Goal: Transaction & Acquisition: Book appointment/travel/reservation

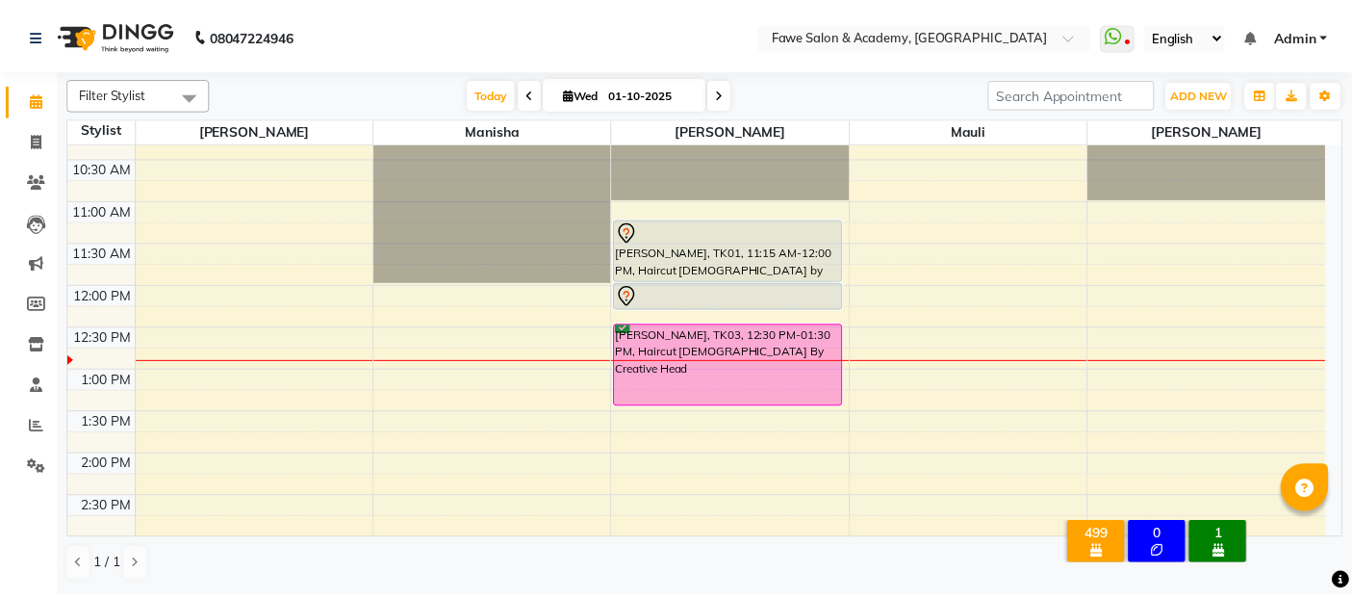
scroll to position [116, 0]
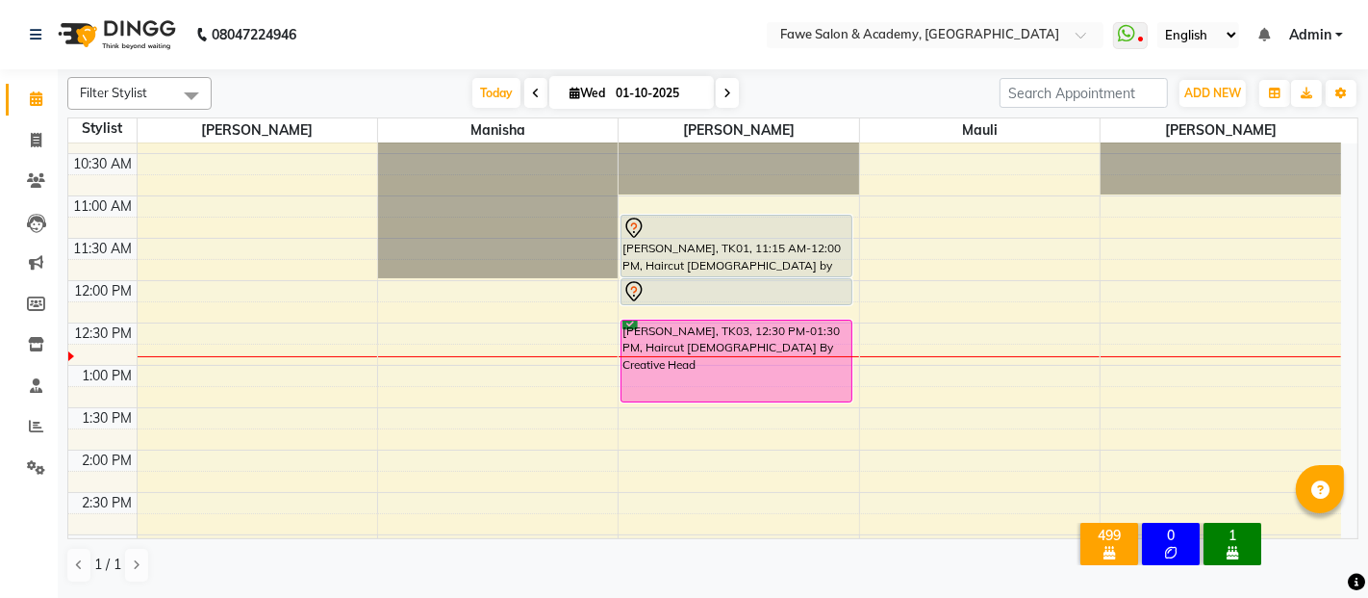
click at [571, 92] on icon at bounding box center [575, 93] width 11 height 13
select select "10"
select select "2025"
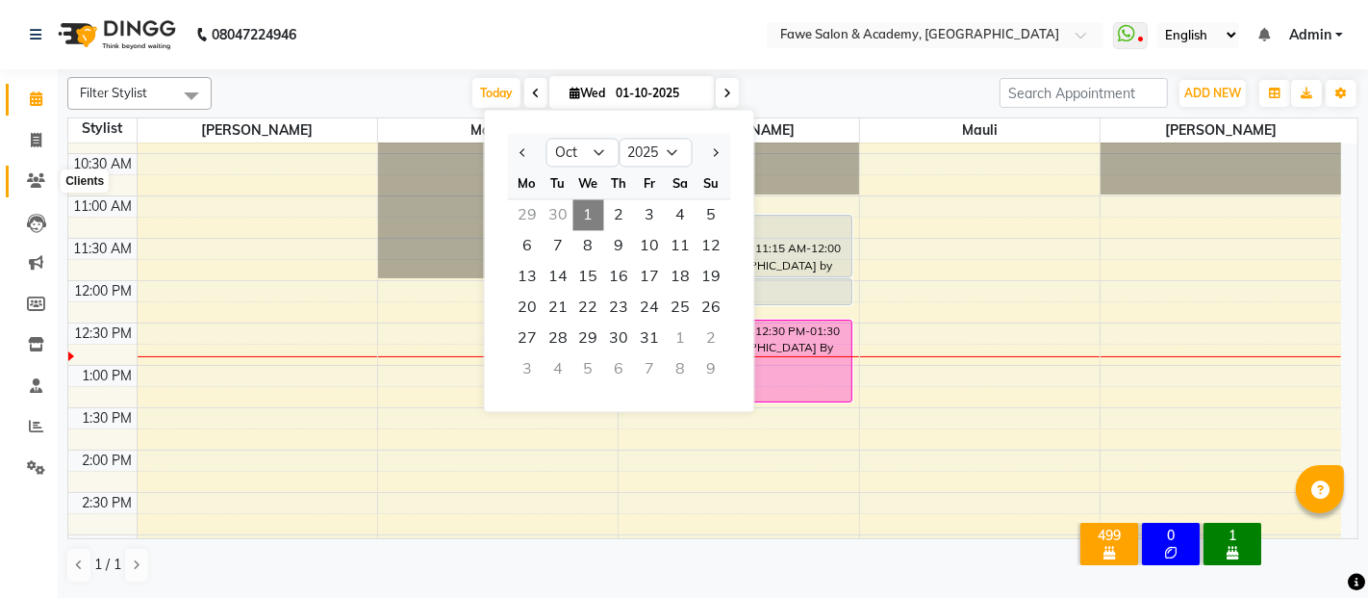
click at [33, 180] on icon at bounding box center [36, 180] width 18 height 14
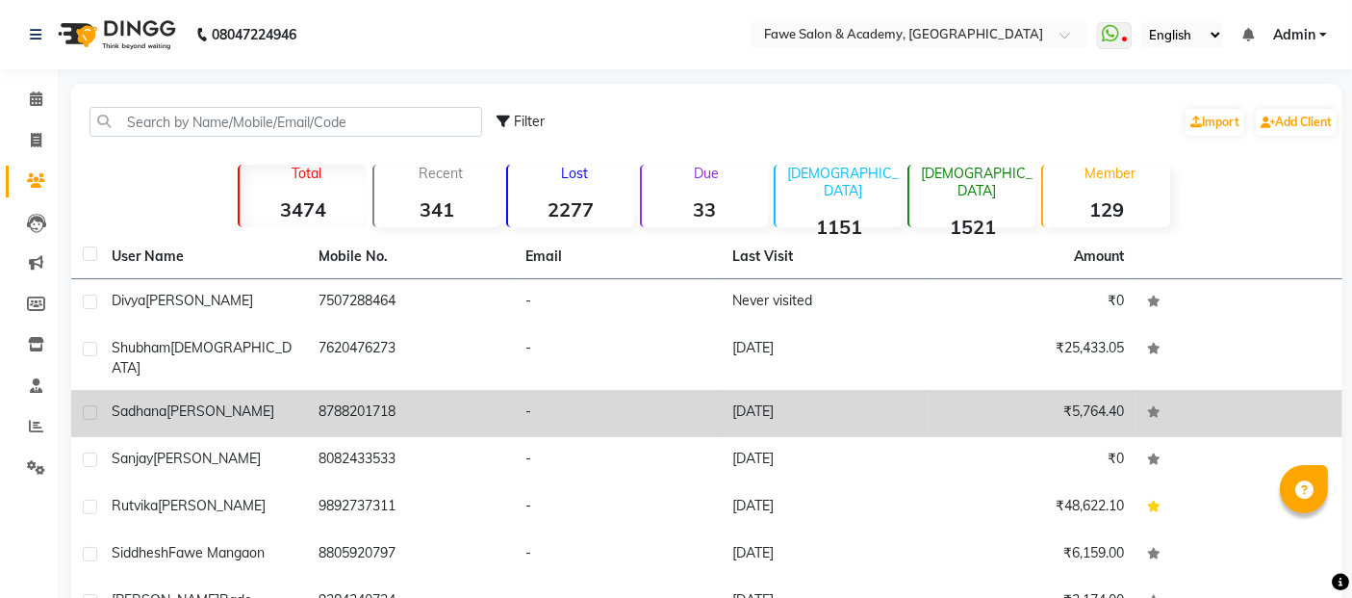
click at [200, 402] on span "[PERSON_NAME]" at bounding box center [220, 410] width 108 height 17
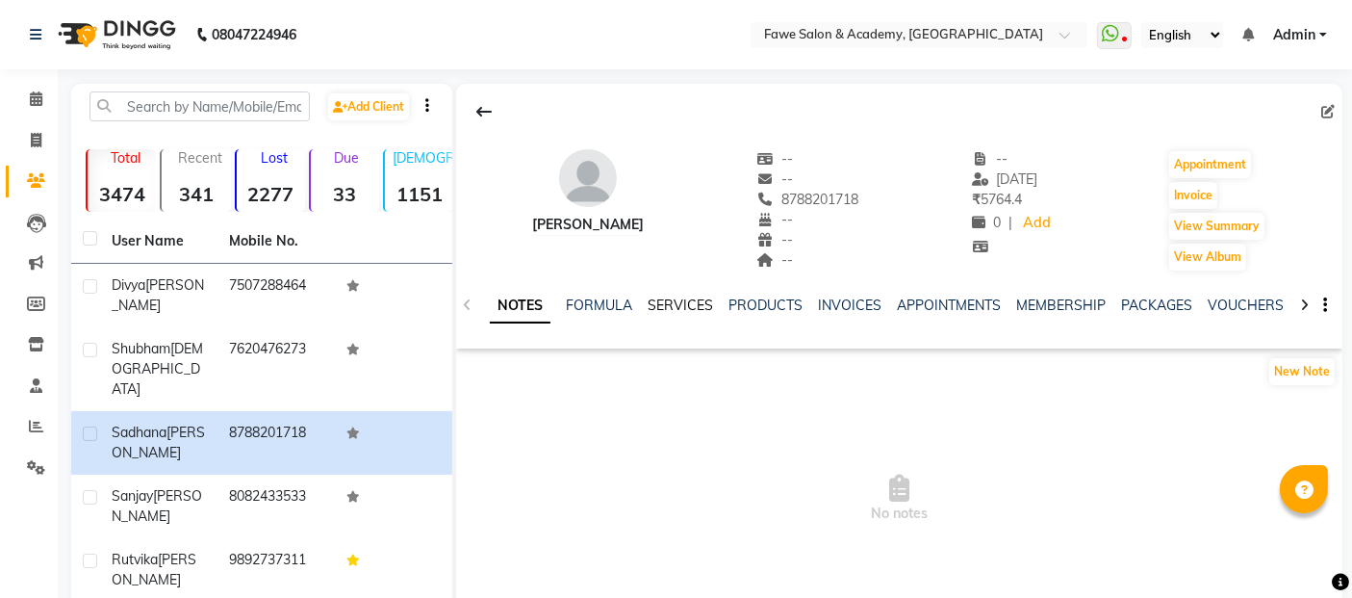
click at [674, 306] on link "SERVICES" at bounding box center [680, 304] width 65 height 17
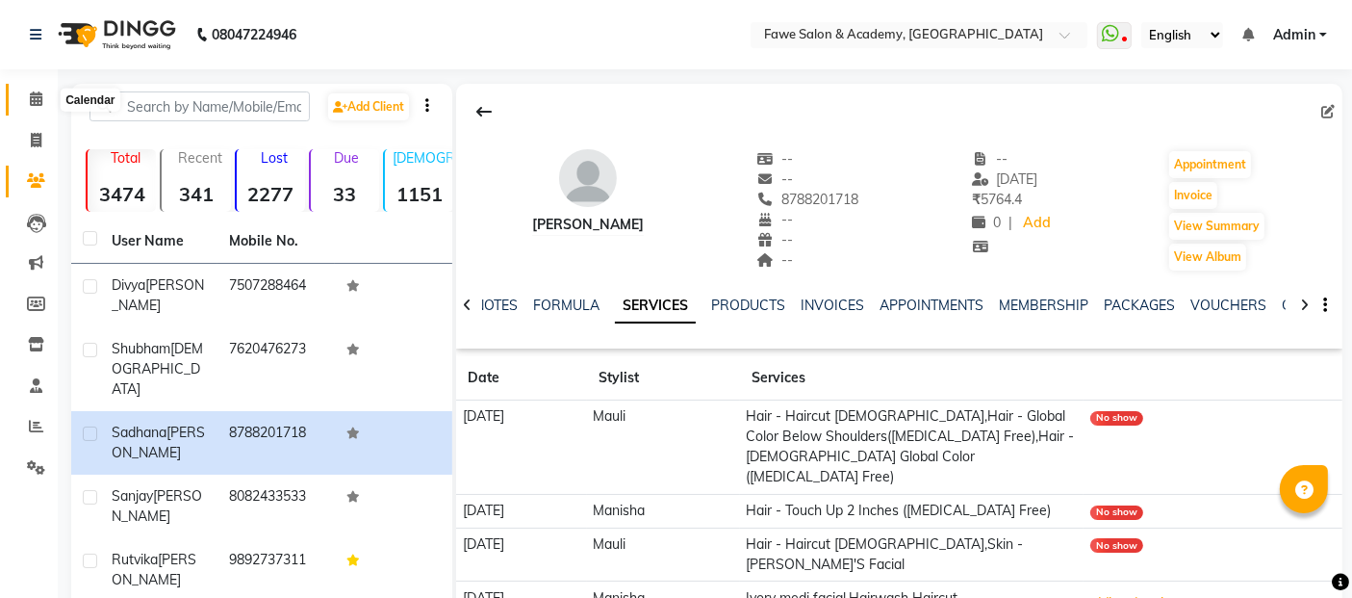
click at [21, 91] on span at bounding box center [36, 100] width 34 height 22
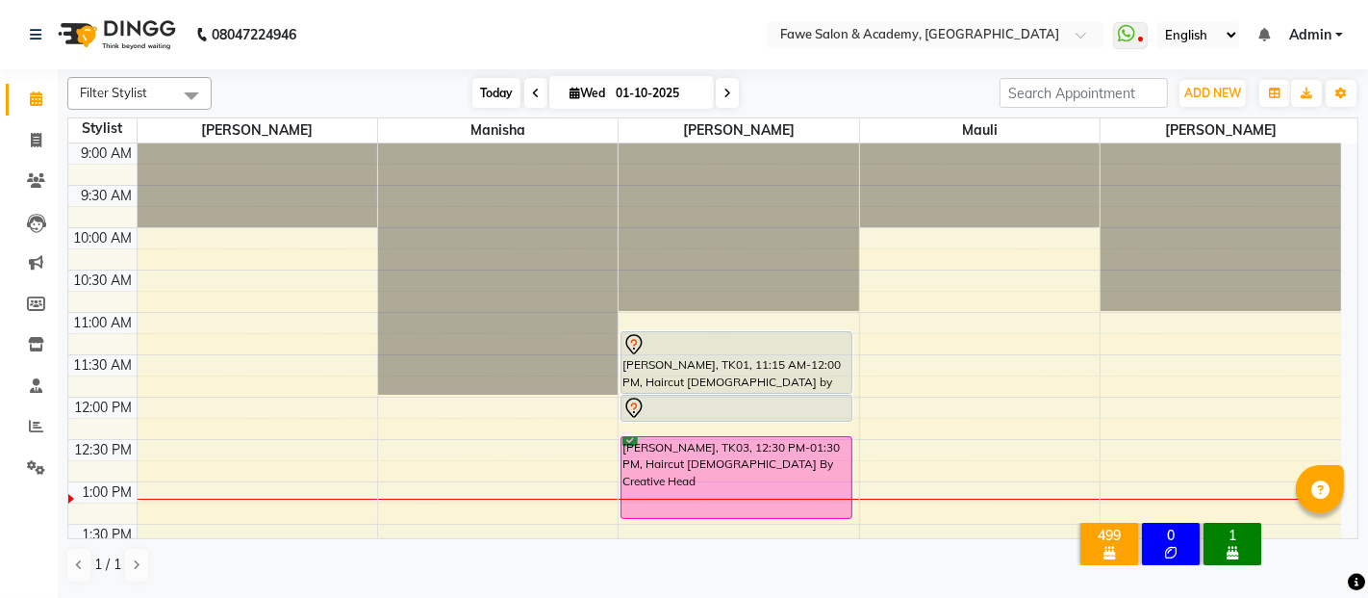
click at [487, 87] on span "Today" at bounding box center [497, 93] width 48 height 30
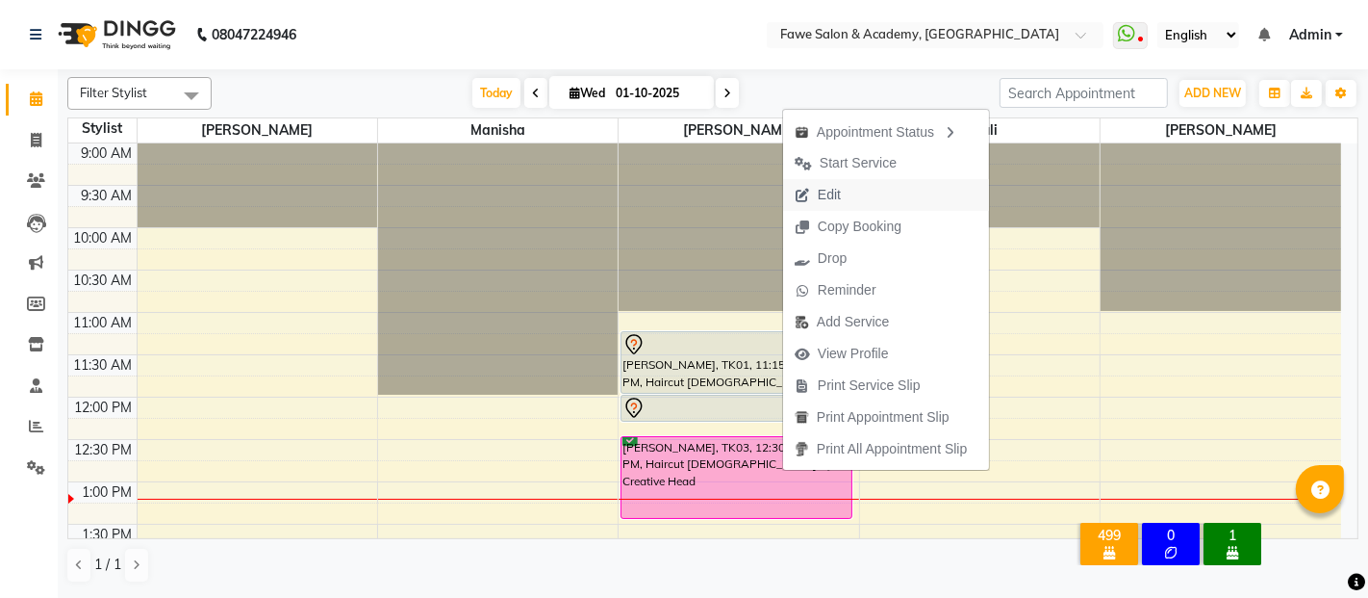
click at [866, 204] on button "Edit" at bounding box center [886, 195] width 206 height 32
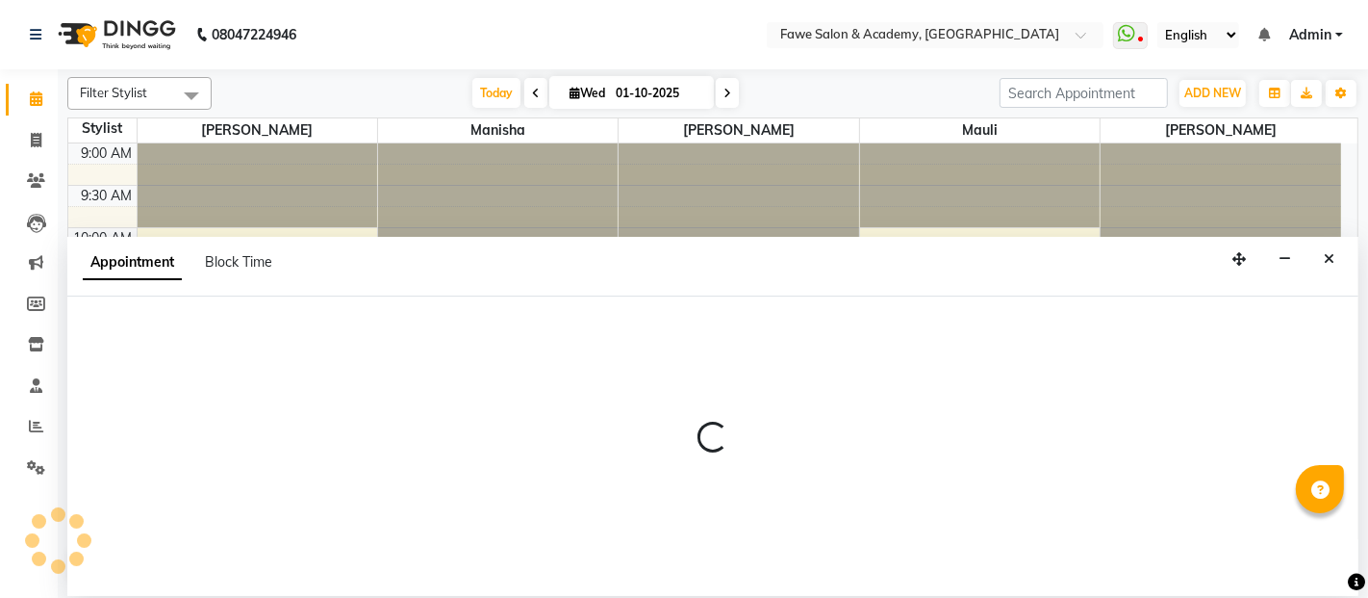
select select "confirm booking"
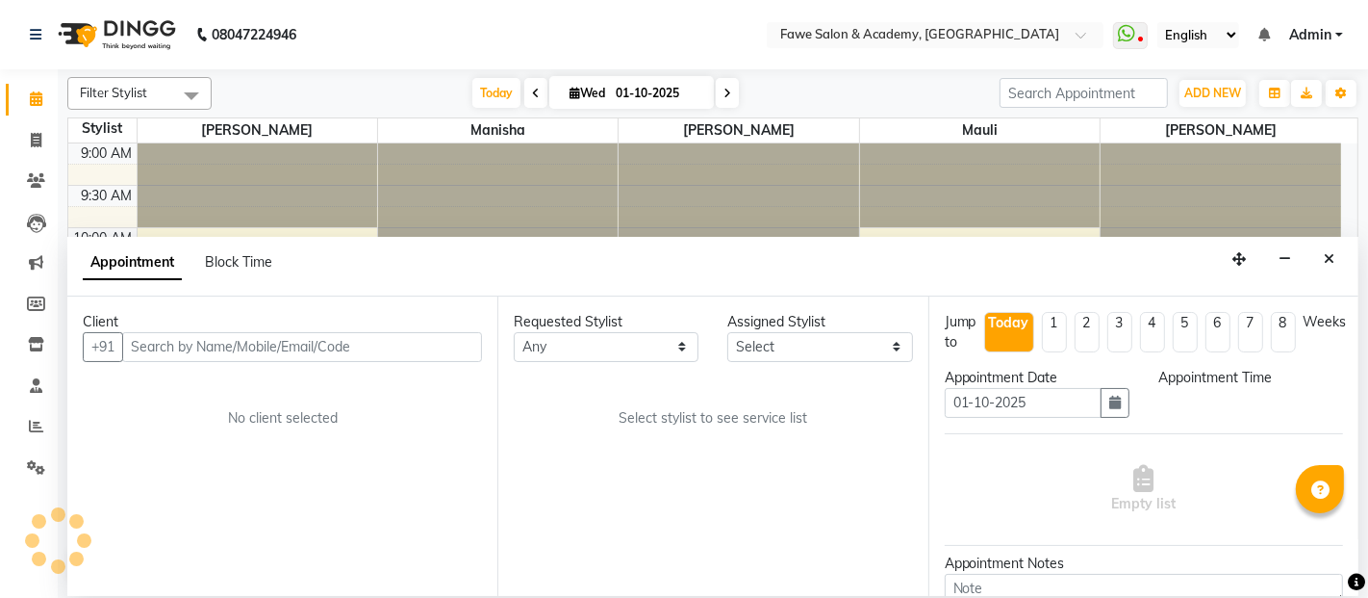
select select "750"
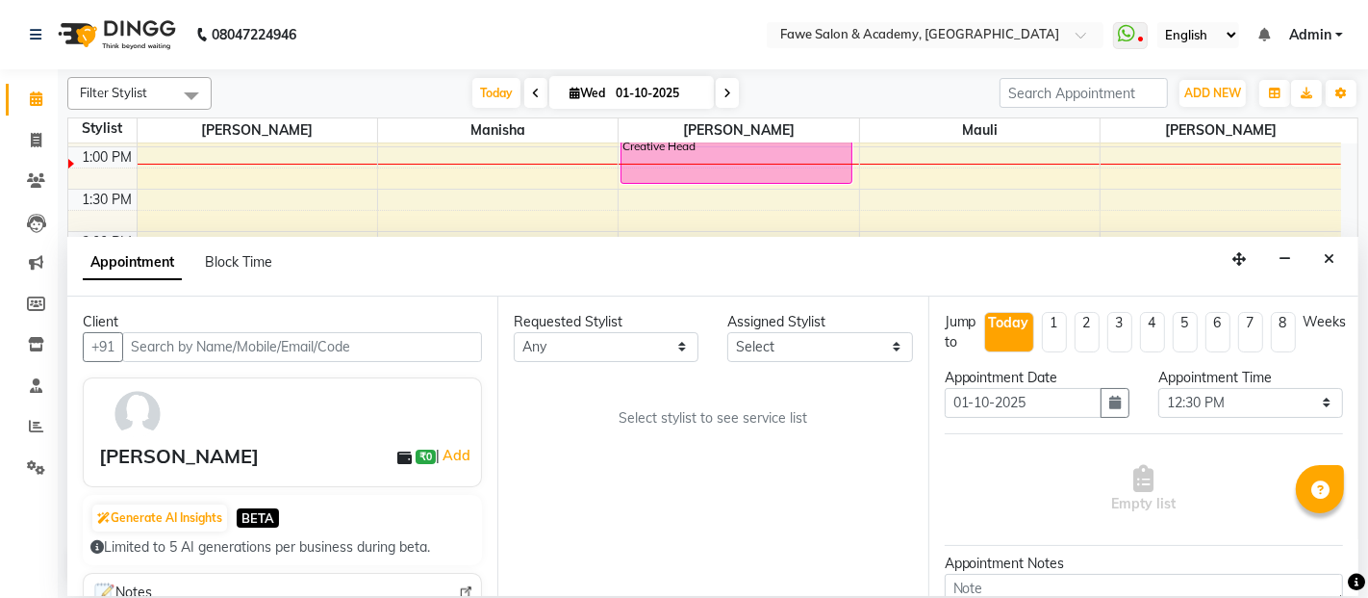
select select "14303"
select select "1268"
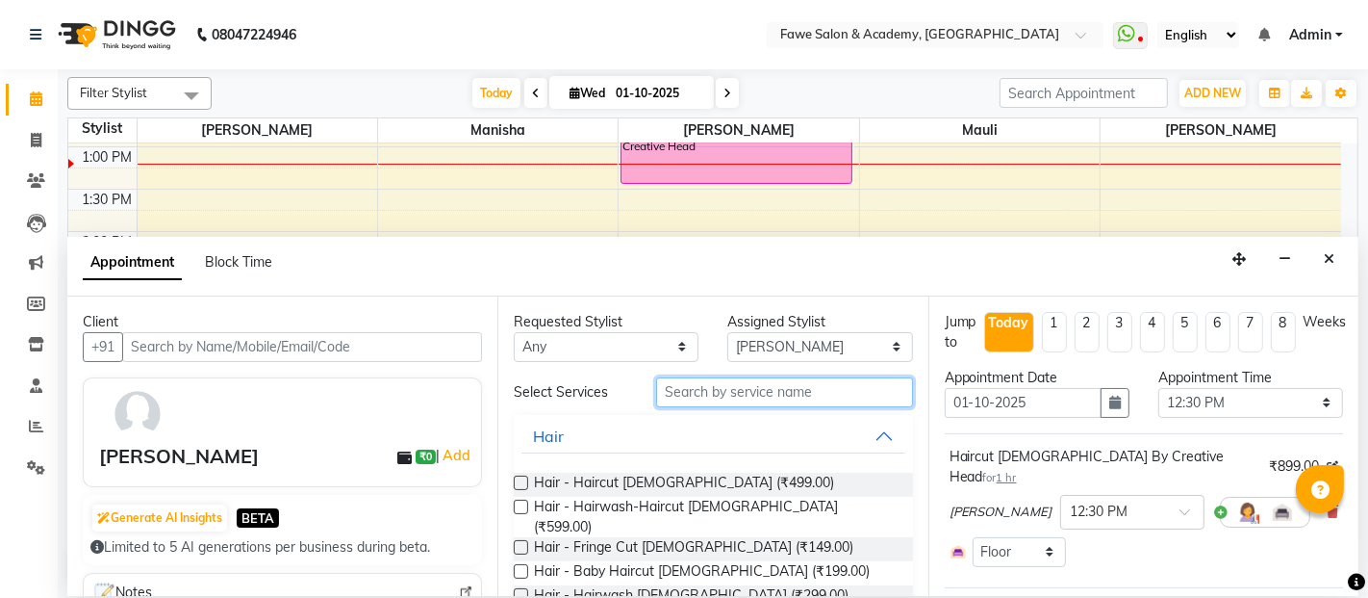
click at [660, 387] on input "text" at bounding box center [784, 392] width 256 height 30
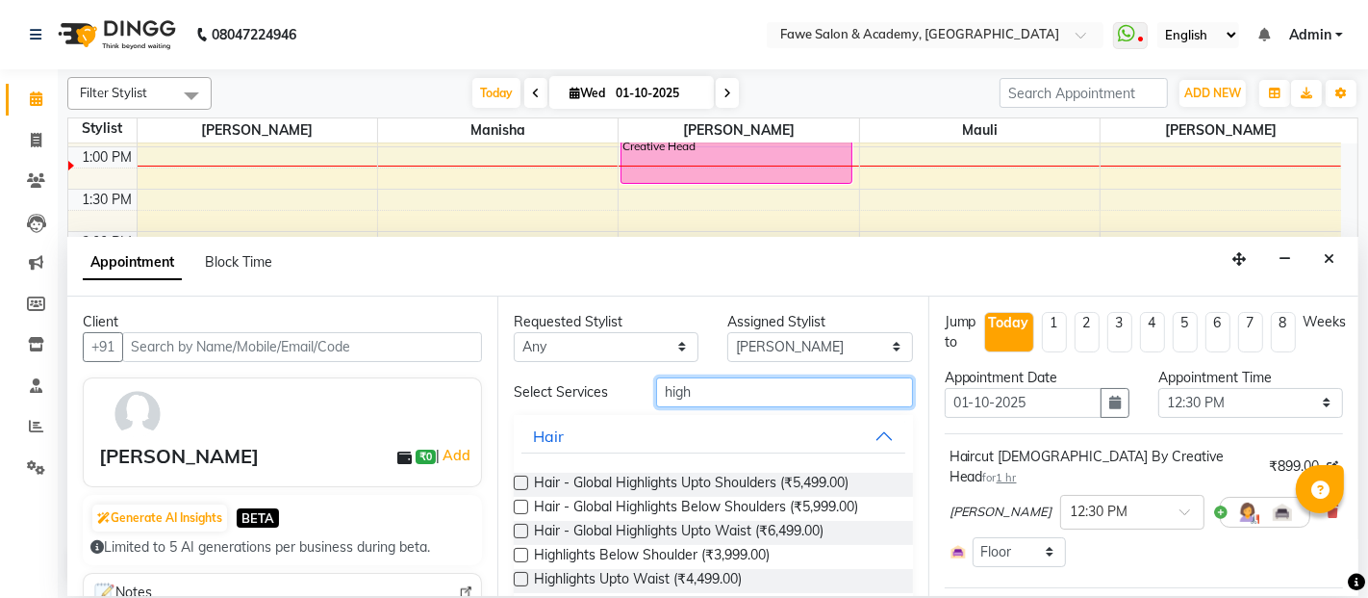
type input "high"
click at [521, 507] on label at bounding box center [521, 506] width 14 height 14
click at [521, 507] on input "checkbox" at bounding box center [520, 508] width 13 height 13
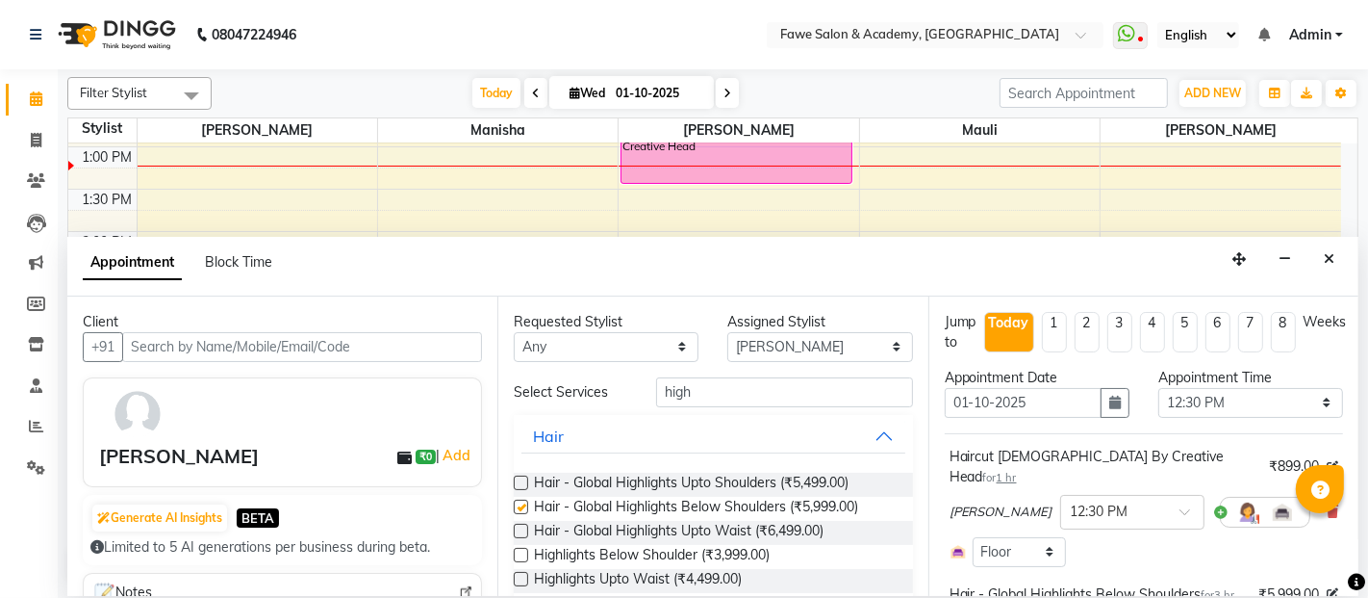
checkbox input "false"
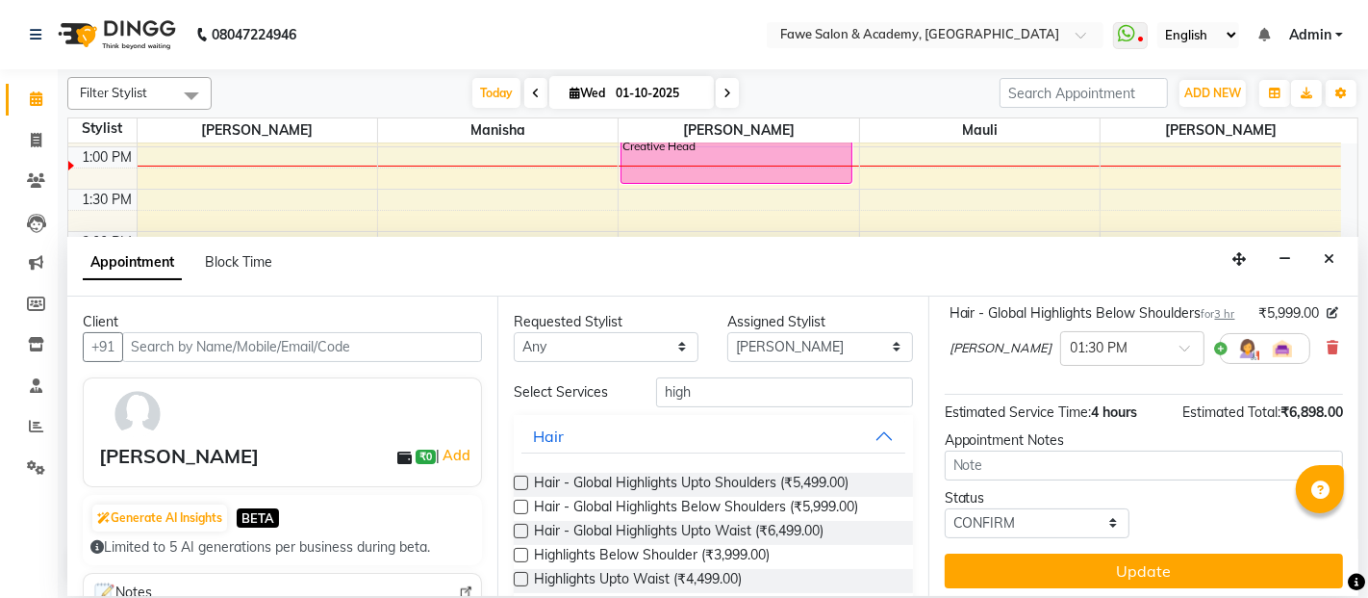
scroll to position [288, 0]
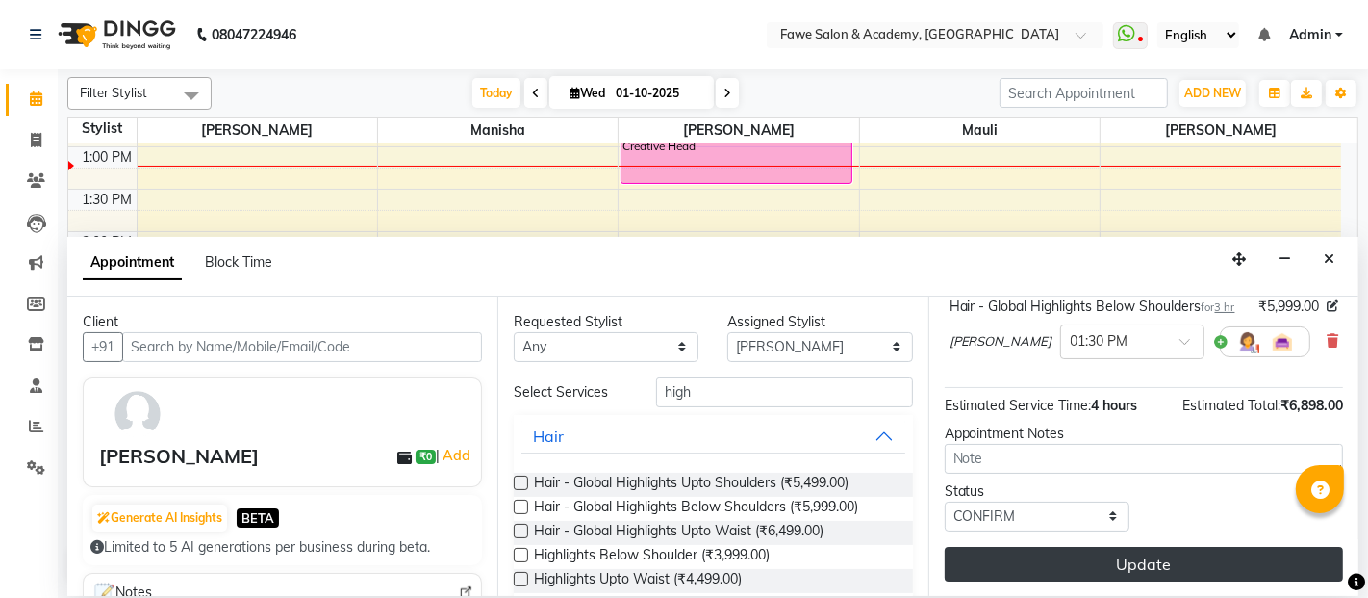
click at [1051, 568] on button "Update" at bounding box center [1144, 564] width 398 height 35
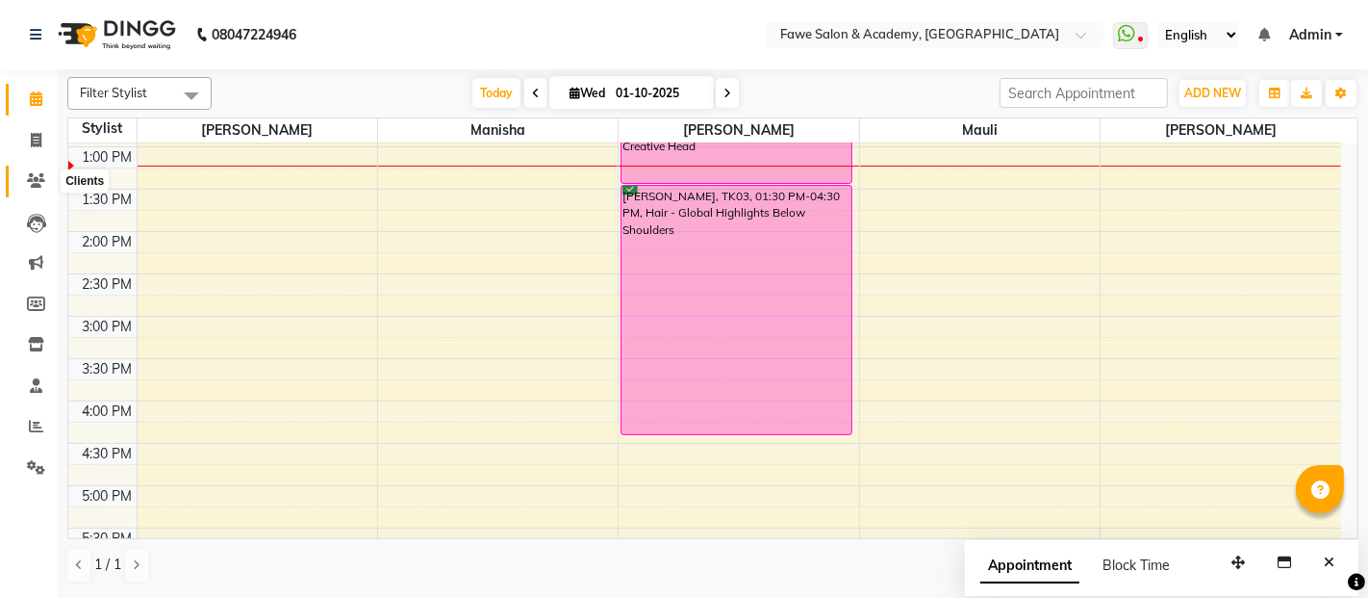
click at [31, 174] on icon at bounding box center [36, 180] width 18 height 14
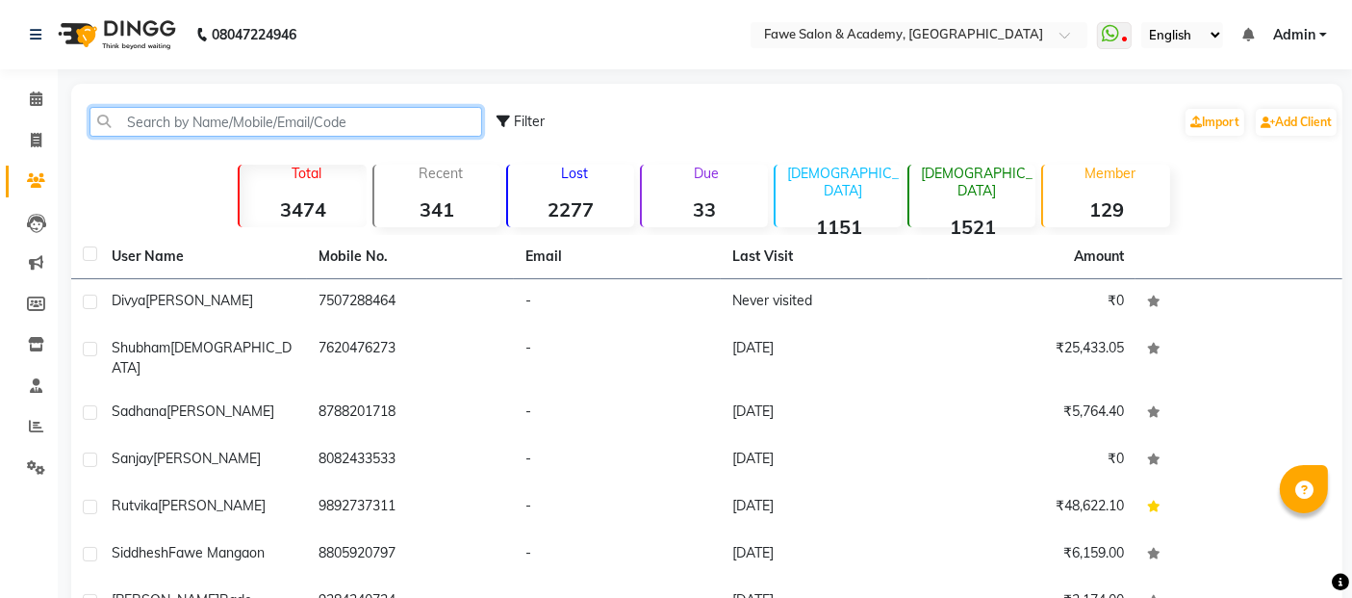
click at [192, 116] on input "text" at bounding box center [286, 122] width 393 height 30
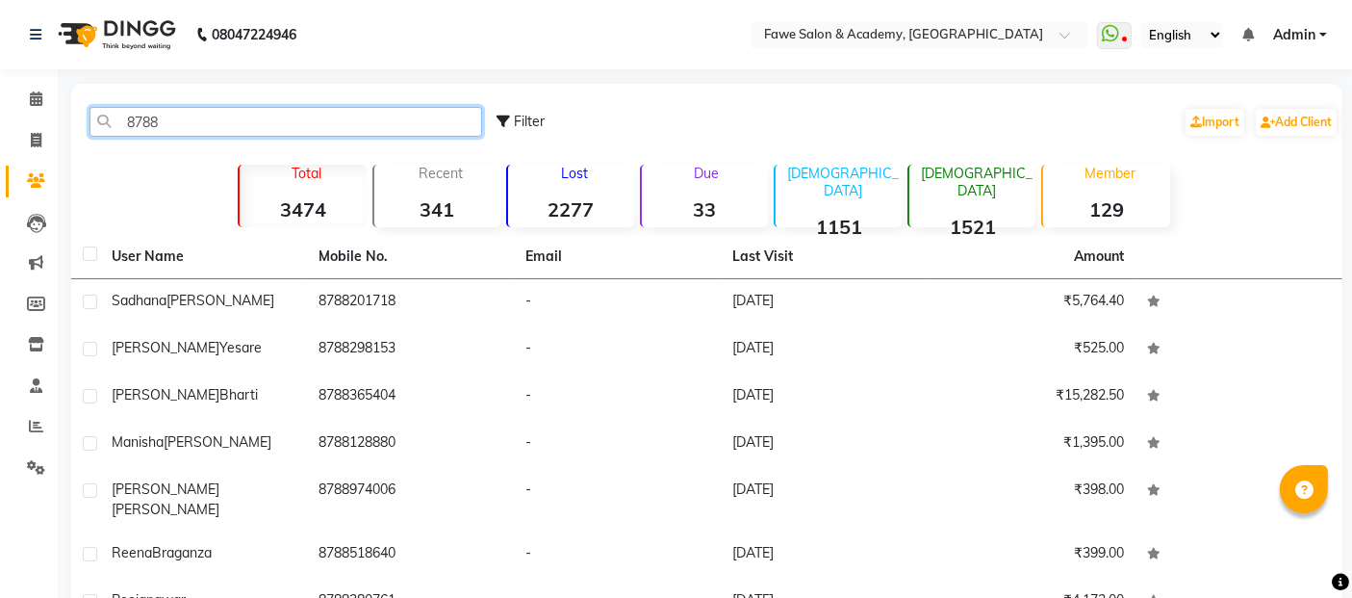
type input "87882"
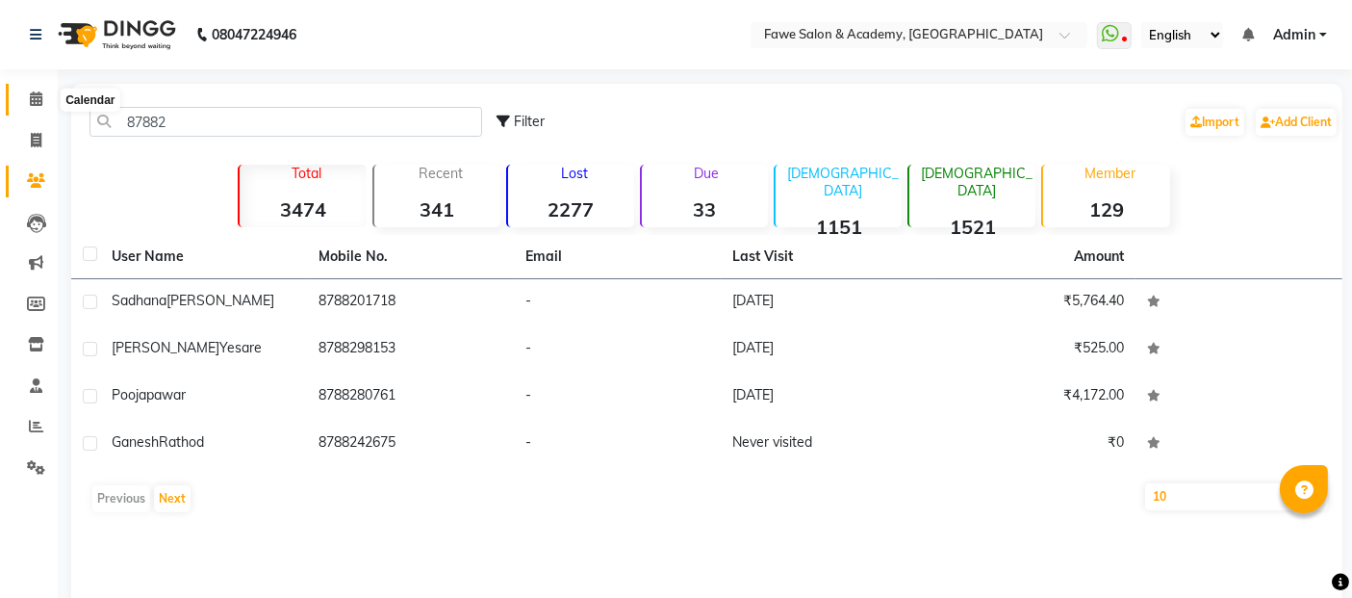
click at [33, 95] on icon at bounding box center [36, 98] width 13 height 14
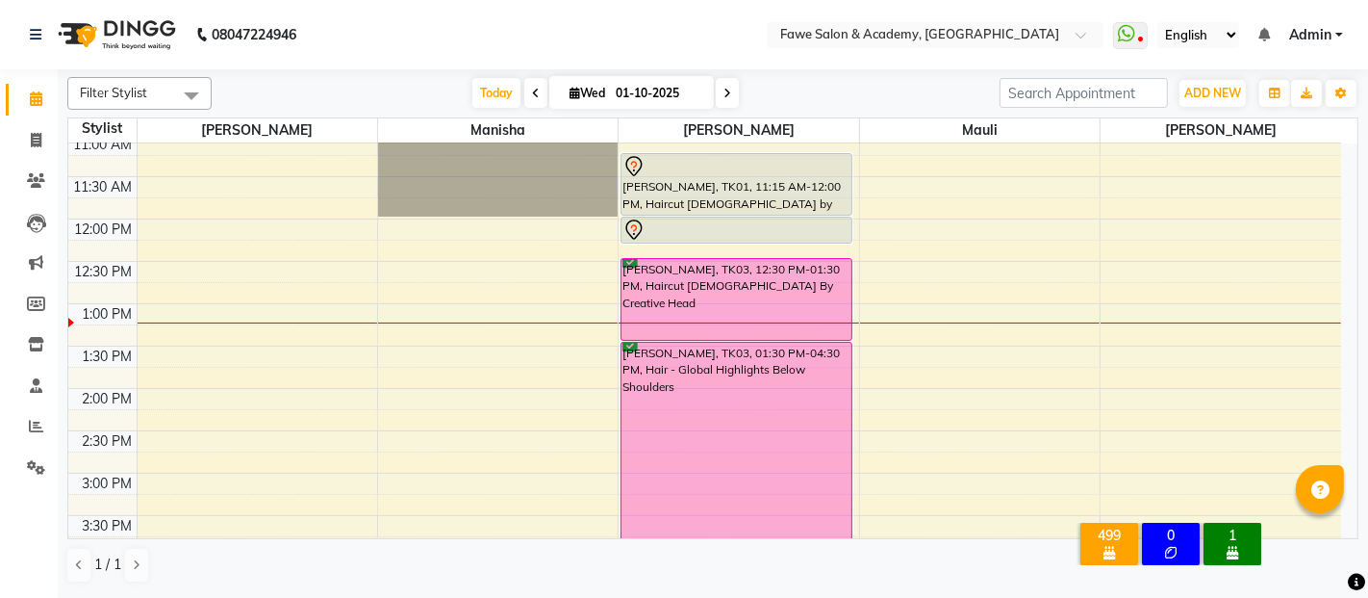
scroll to position [231, 0]
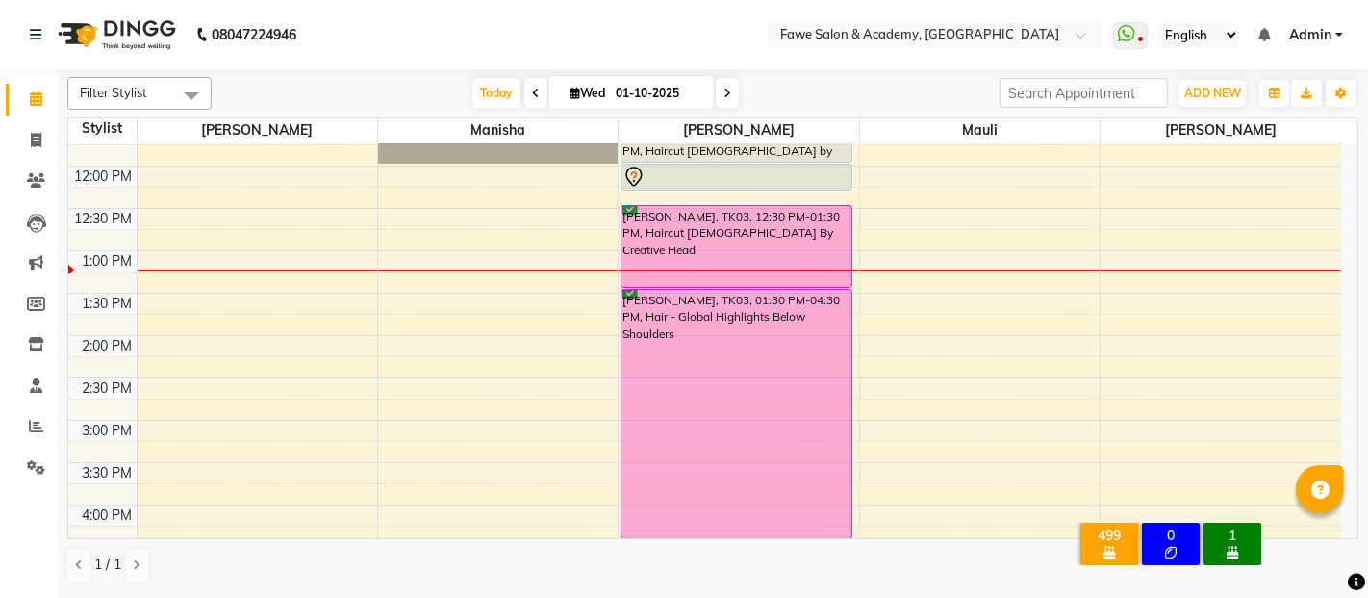
click at [414, 505] on div "9:00 AM 9:30 AM 10:00 AM 10:30 AM 11:00 AM 11:30 AM 12:00 PM 12:30 PM 1:00 PM 1…" at bounding box center [704, 504] width 1273 height 1185
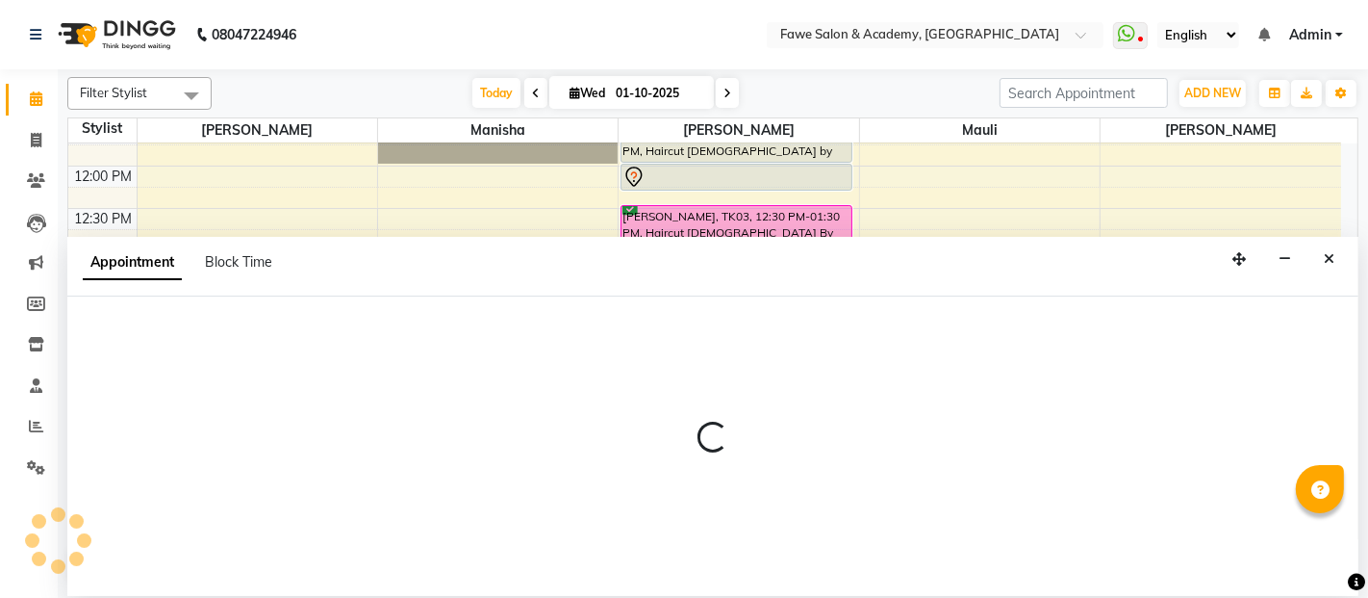
select select "14304"
select select "960"
select select "tentative"
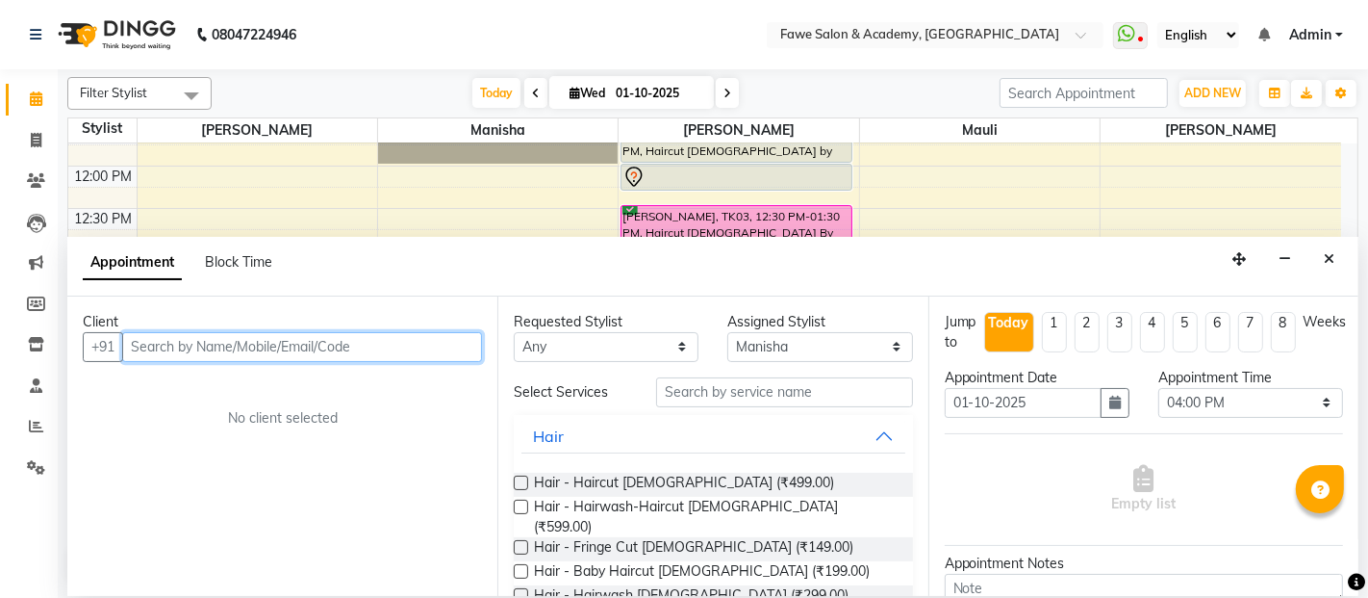
click at [159, 348] on input "text" at bounding box center [302, 347] width 360 height 30
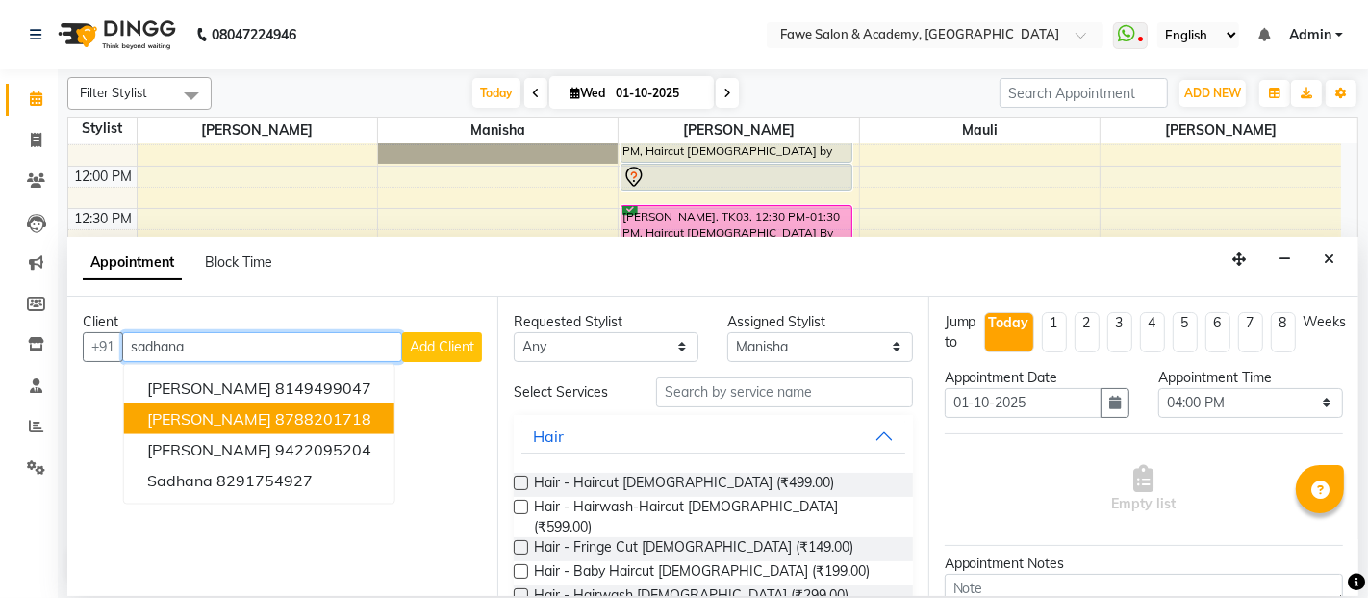
click at [271, 419] on span "[PERSON_NAME]" at bounding box center [209, 418] width 124 height 19
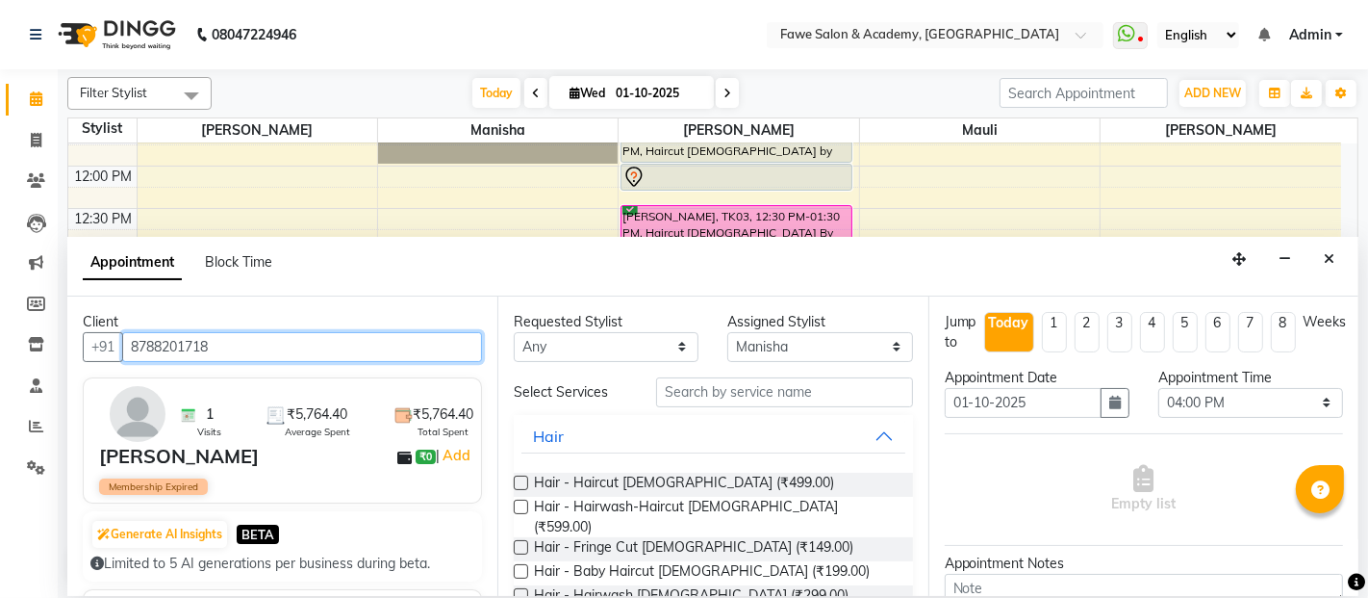
type input "8788201718"
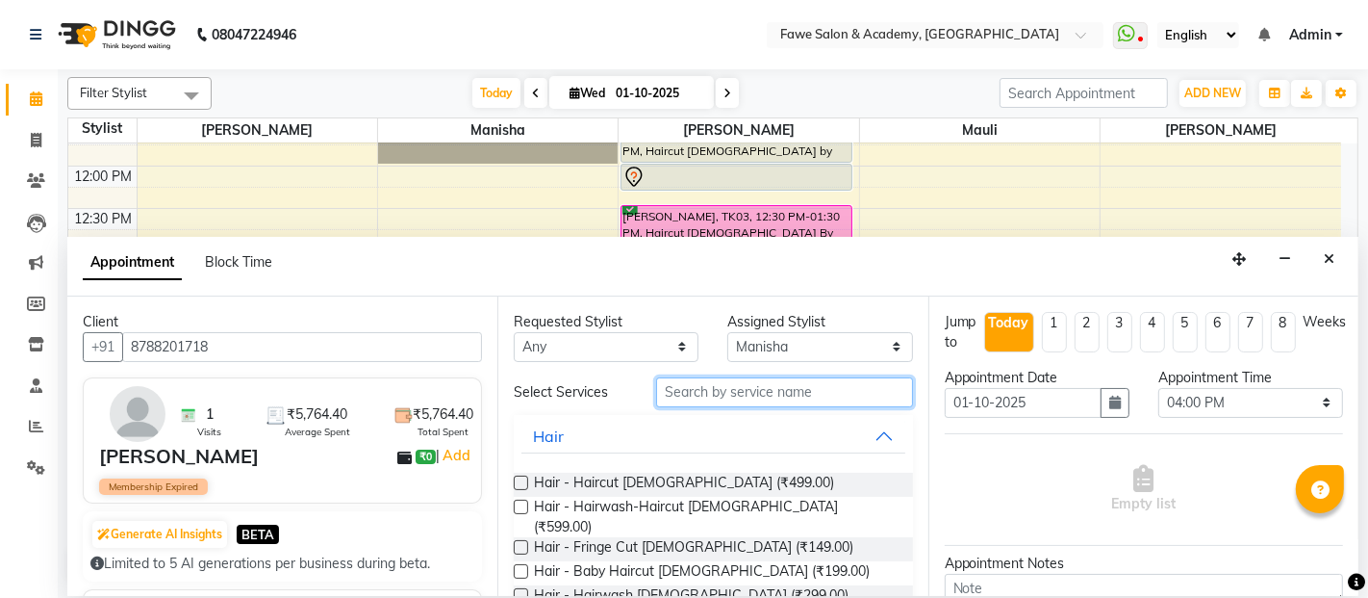
click at [694, 402] on input "text" at bounding box center [784, 392] width 256 height 30
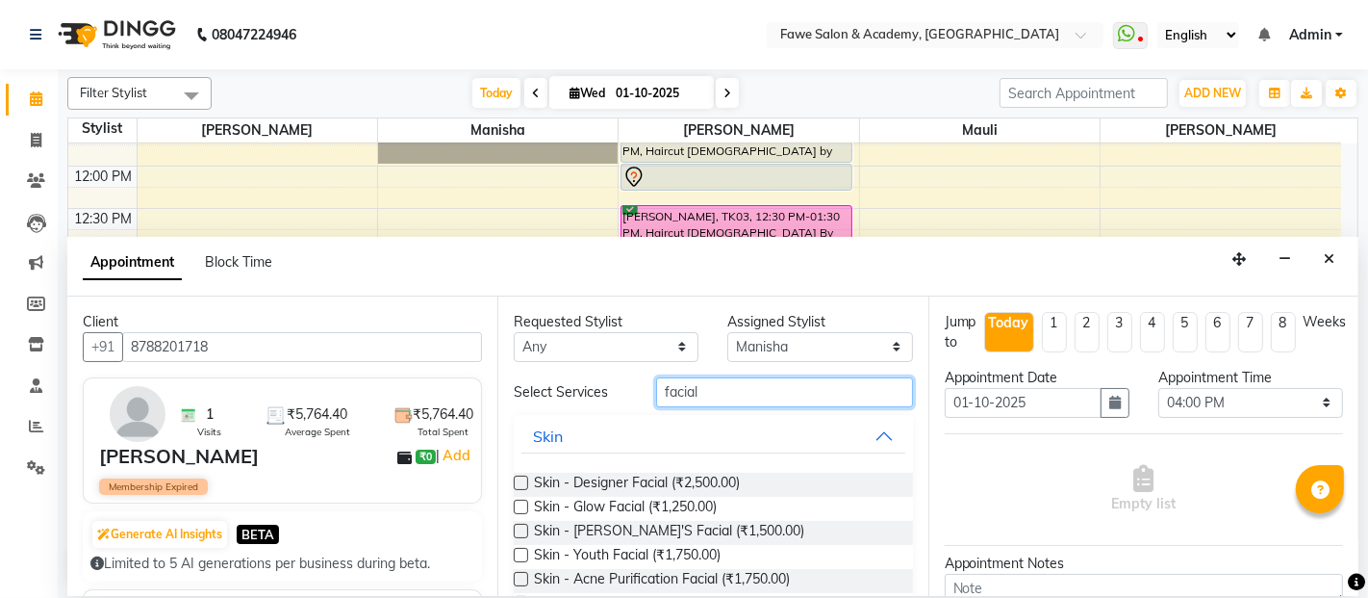
type input "facial"
click at [517, 481] on label at bounding box center [521, 482] width 14 height 14
click at [517, 481] on input "checkbox" at bounding box center [520, 484] width 13 height 13
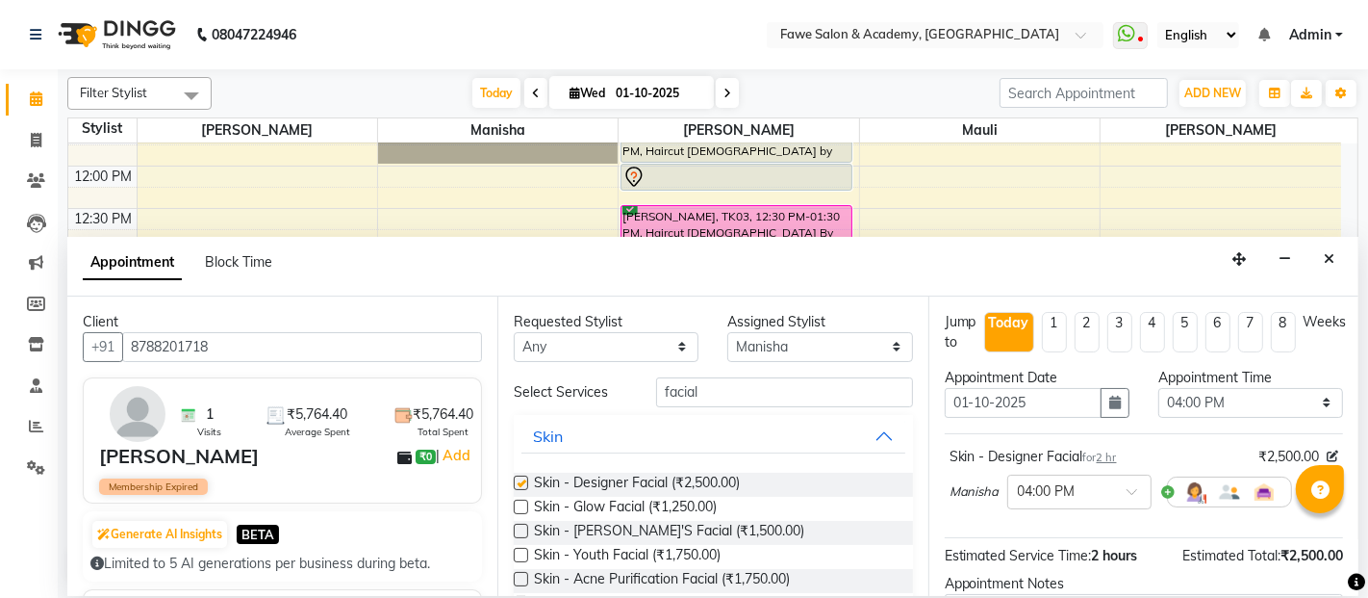
checkbox input "false"
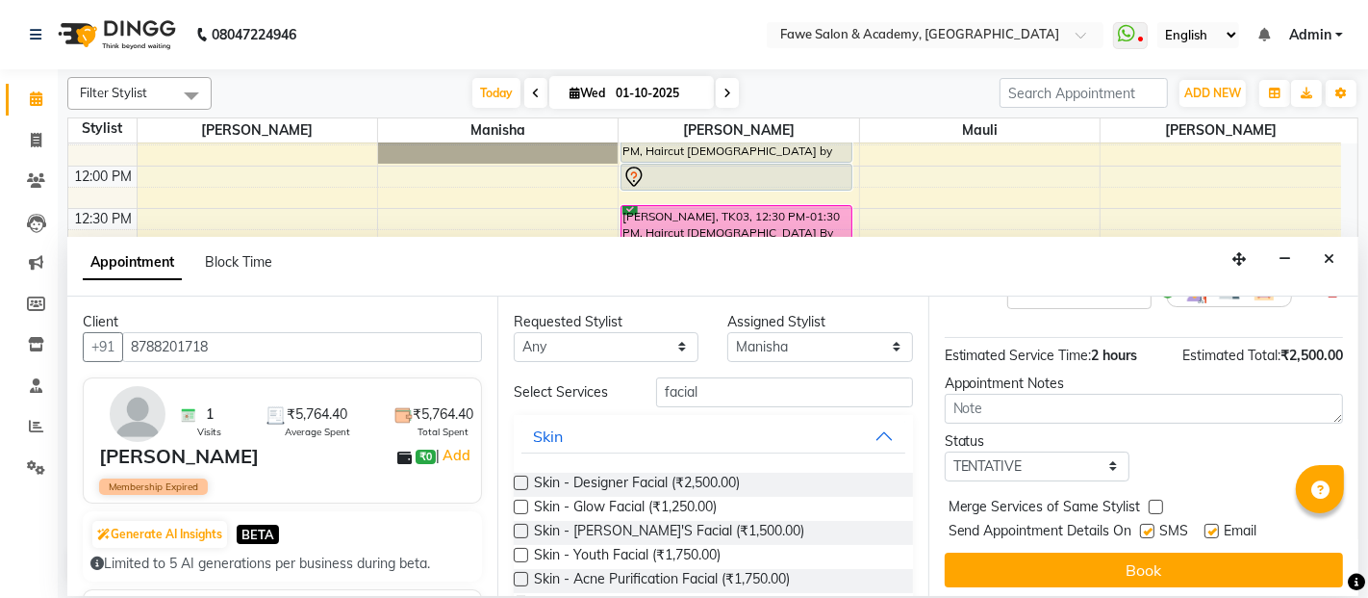
scroll to position [206, 0]
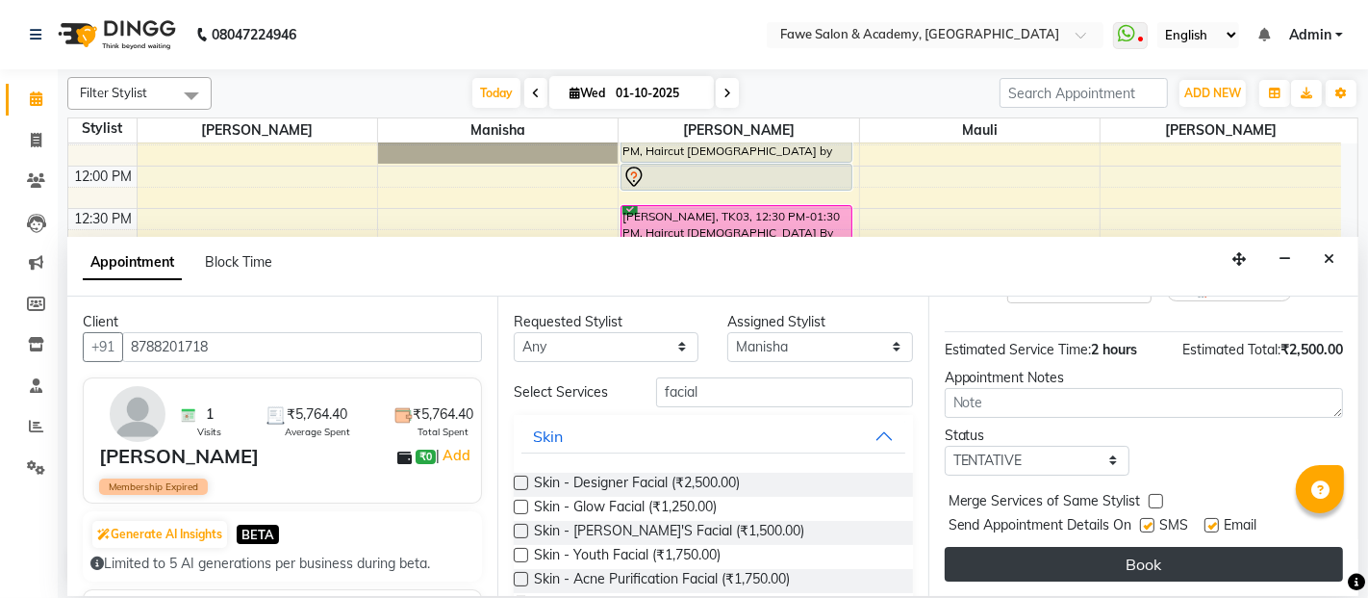
click at [1041, 553] on button "Book" at bounding box center [1144, 564] width 398 height 35
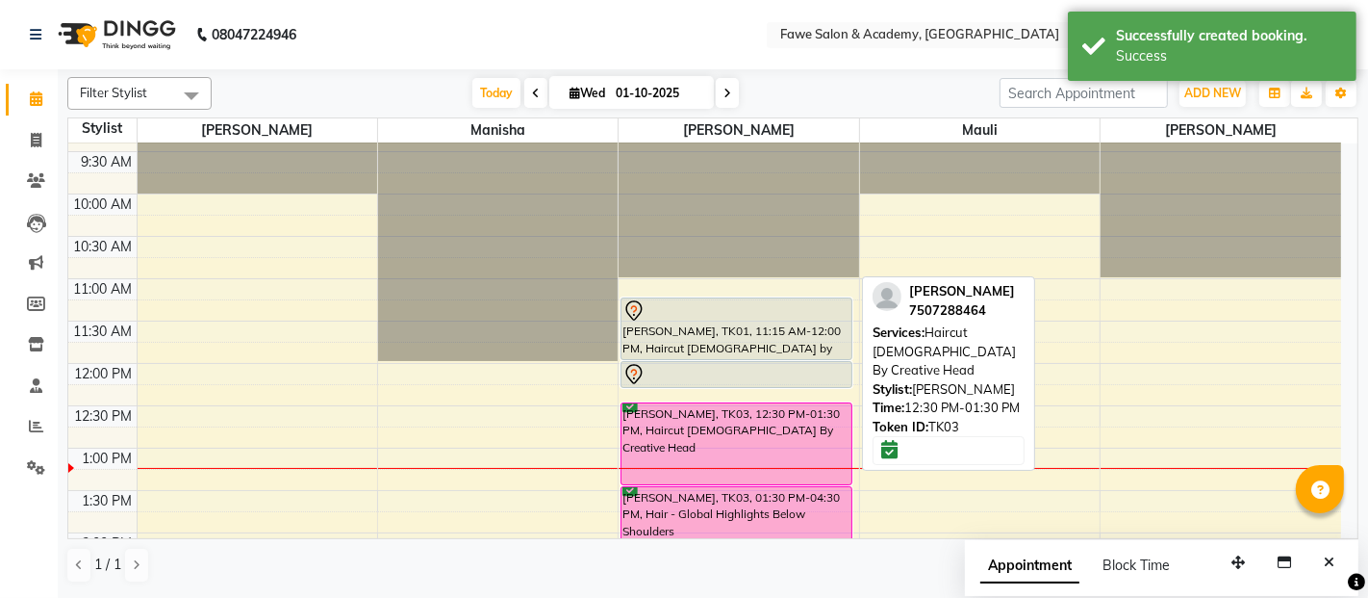
scroll to position [0, 0]
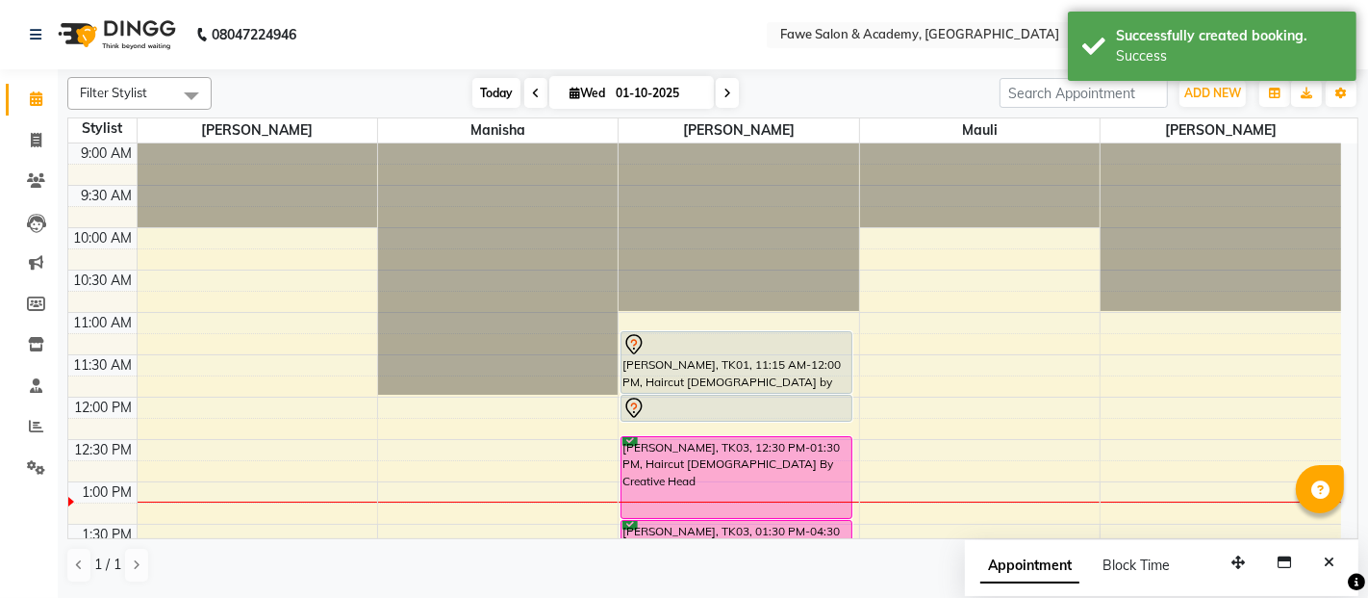
click at [490, 101] on span "Today" at bounding box center [497, 93] width 48 height 30
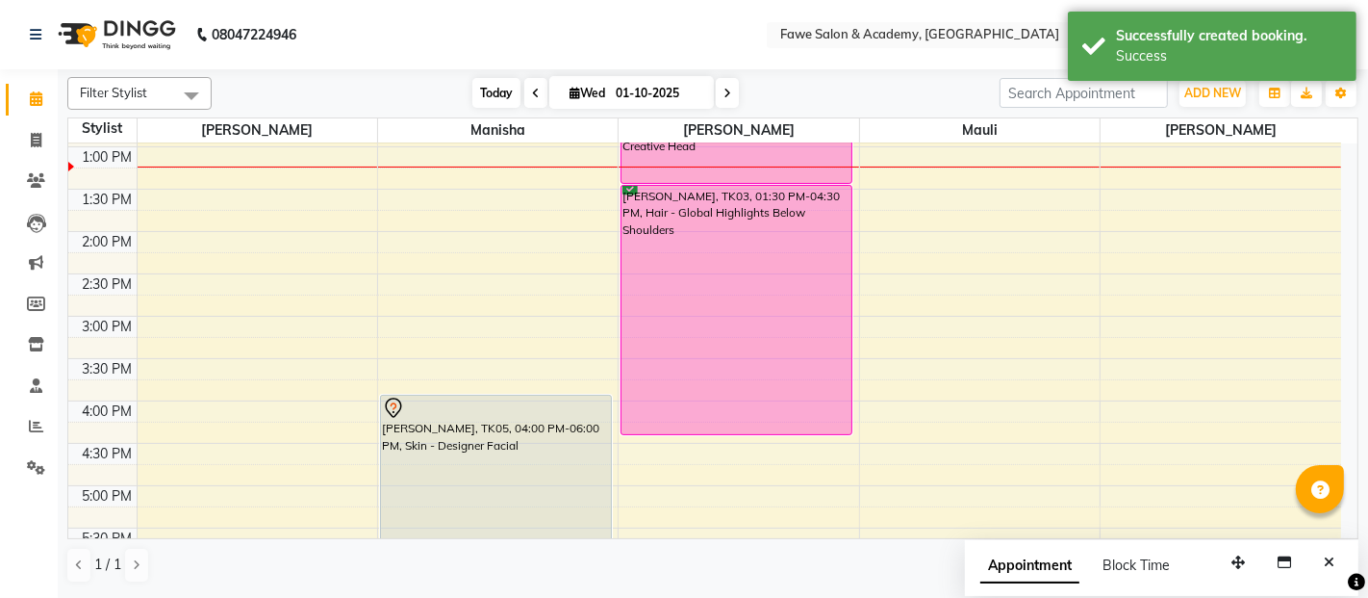
click at [490, 101] on span "Today" at bounding box center [497, 93] width 48 height 30
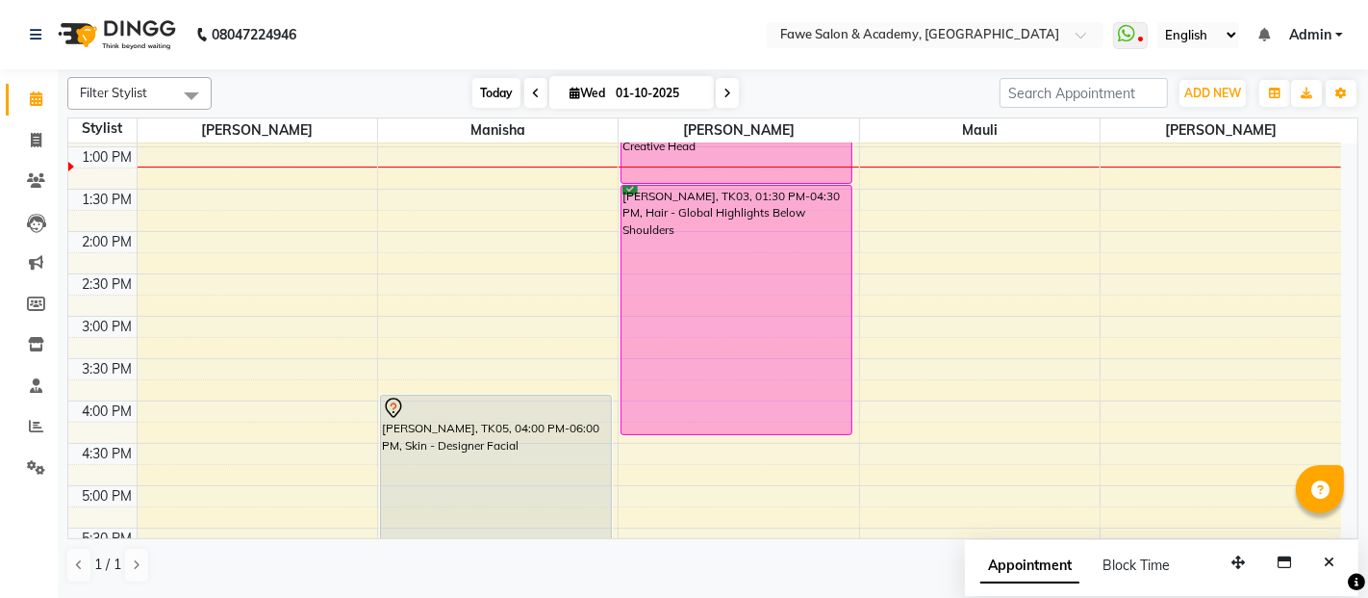
click at [490, 101] on span "Today" at bounding box center [497, 93] width 48 height 30
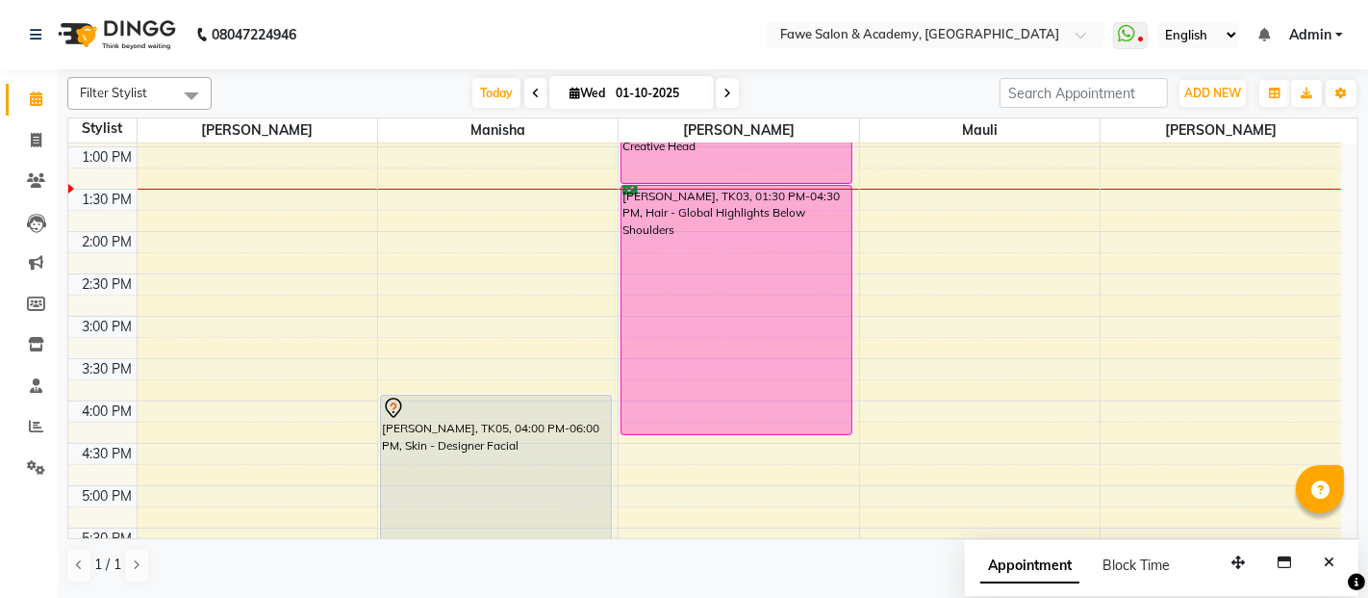
click at [724, 81] on span at bounding box center [727, 93] width 23 height 30
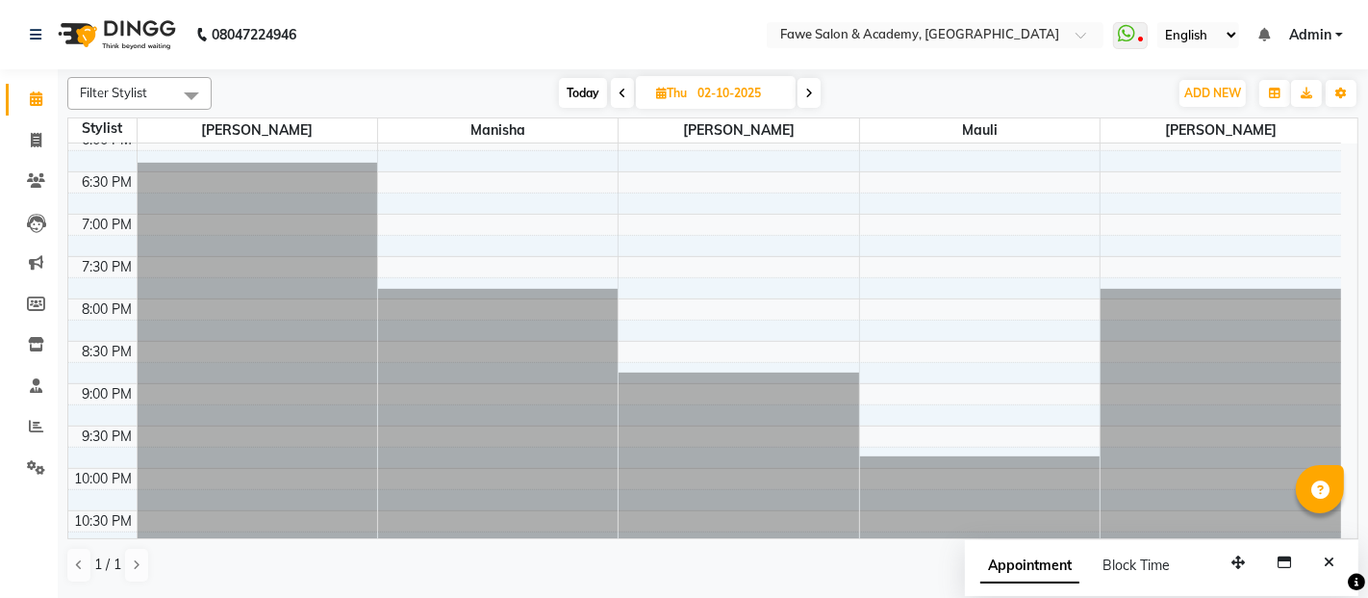
scroll to position [0, 0]
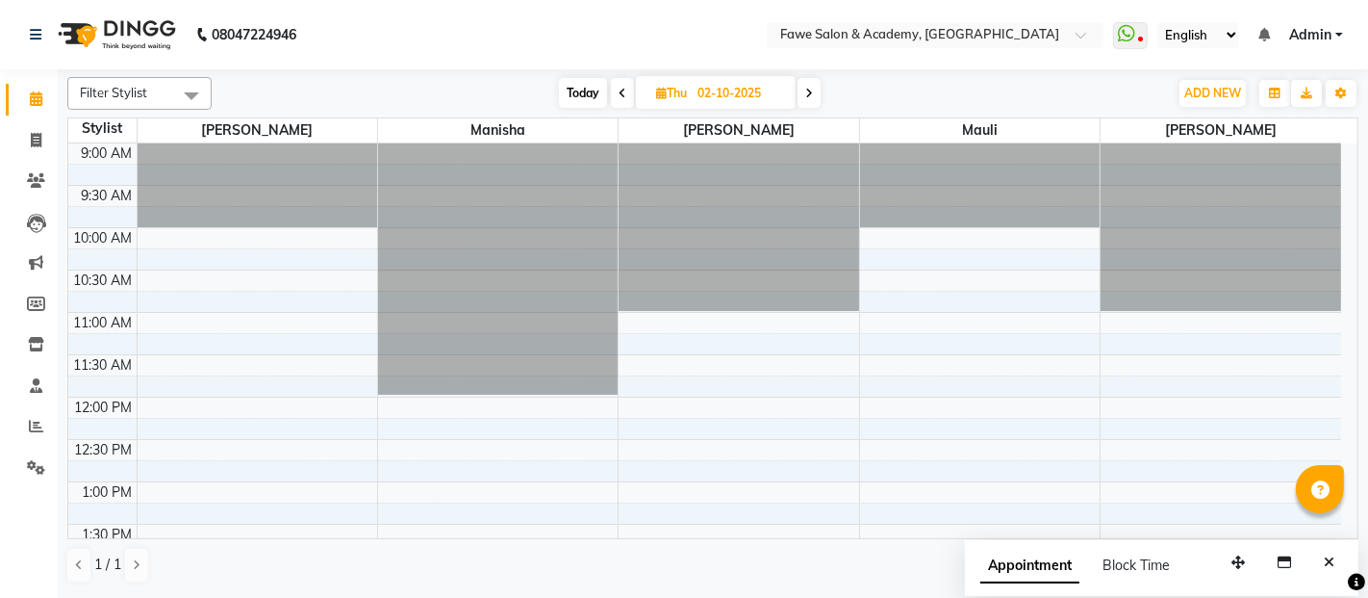
click at [597, 91] on span "Today" at bounding box center [583, 93] width 48 height 30
type input "01-10-2025"
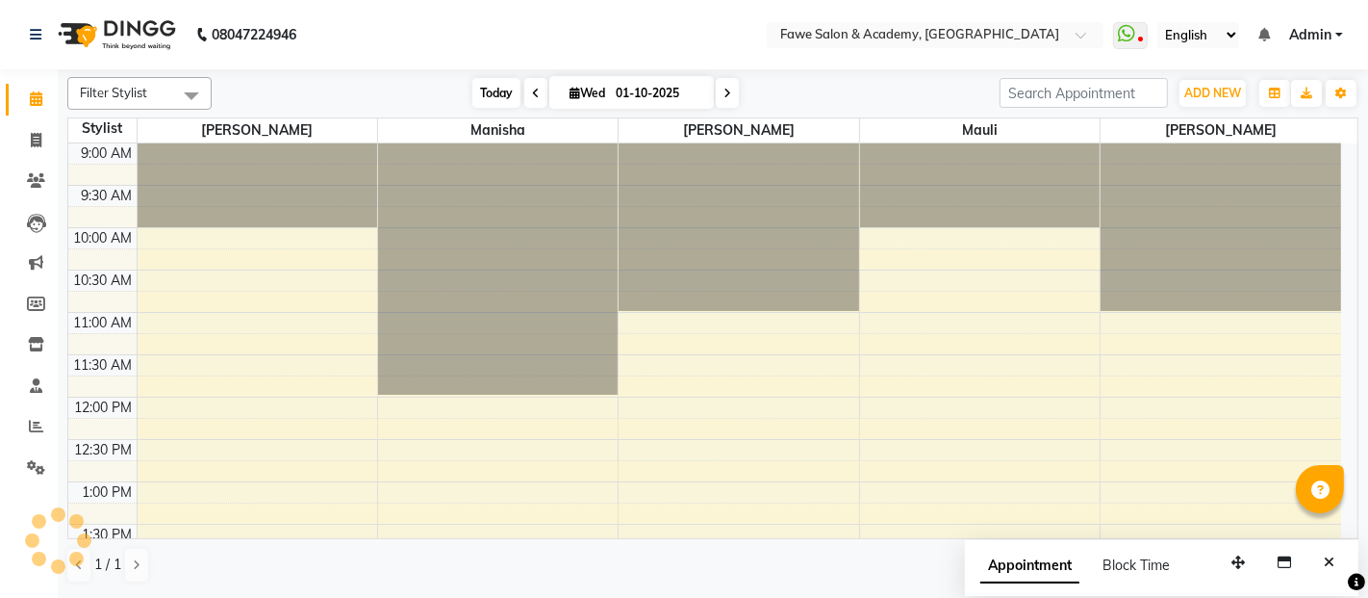
scroll to position [335, 0]
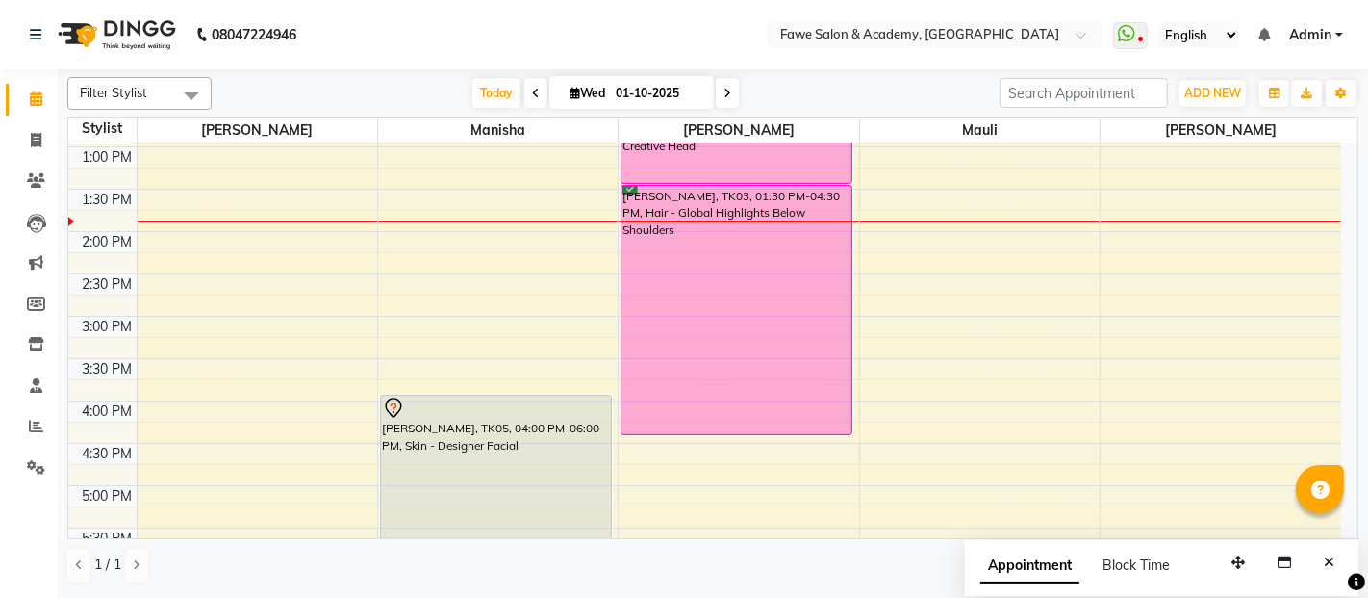
click at [909, 398] on div "9:00 AM 9:30 AM 10:00 AM 10:30 AM 11:00 AM 11:30 AM 12:00 PM 12:30 PM 1:00 PM 1…" at bounding box center [704, 400] width 1273 height 1185
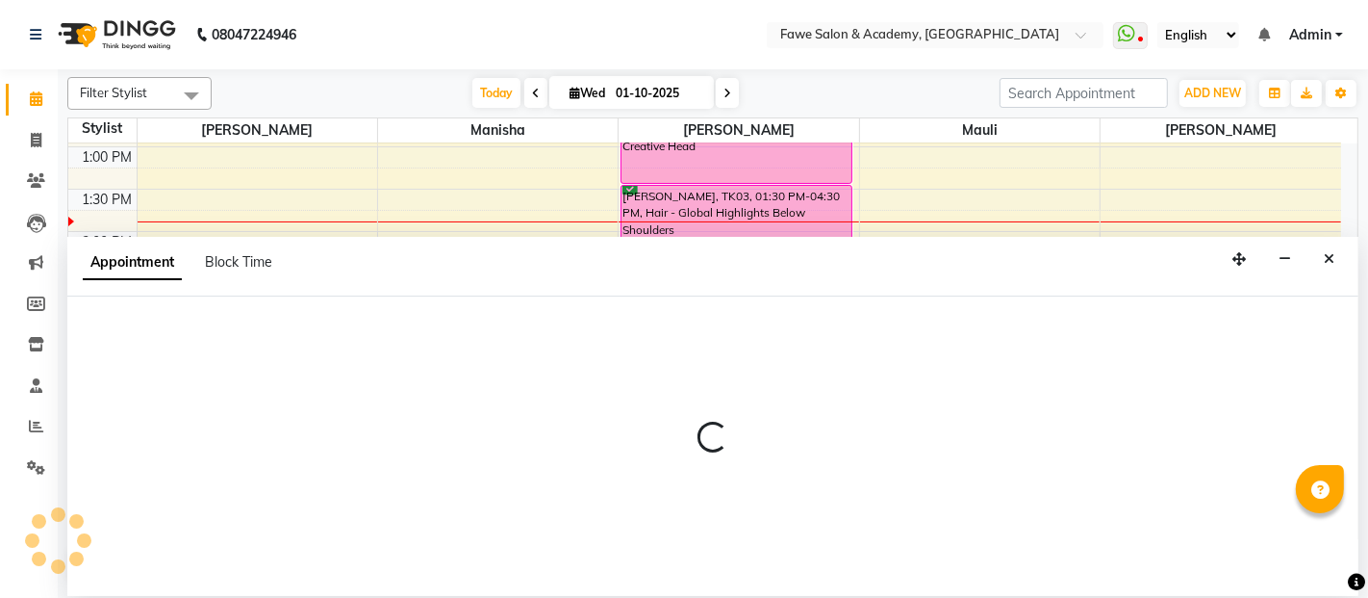
select select "14305"
select select "960"
select select "tentative"
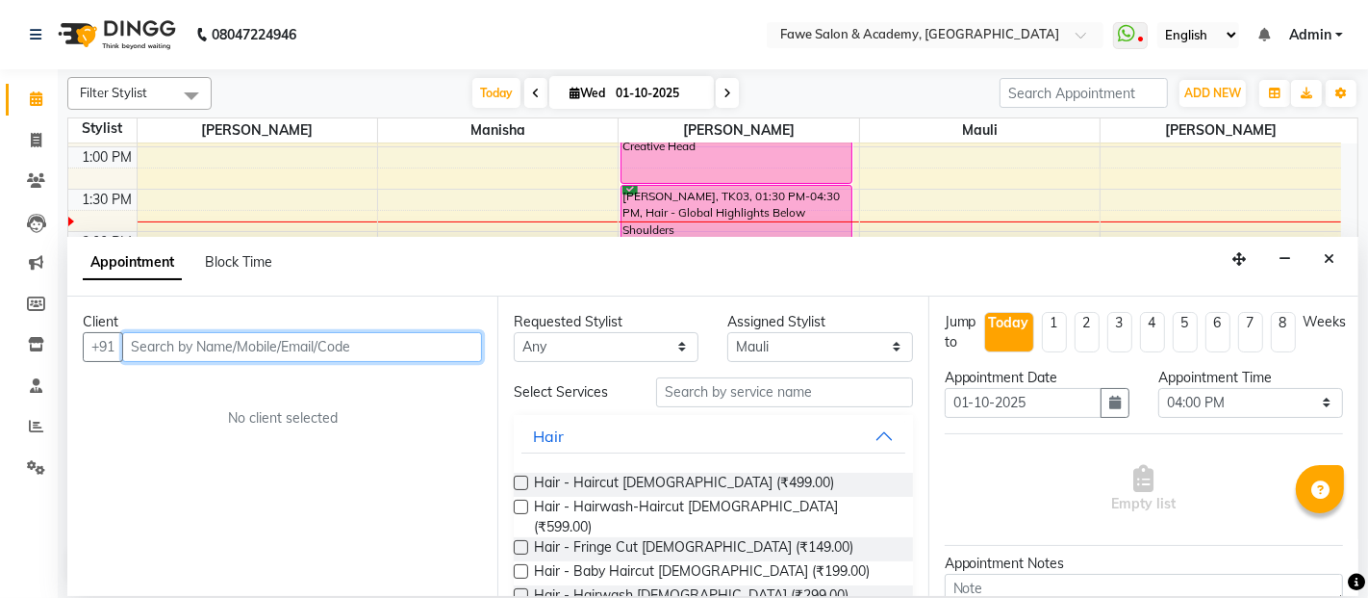
click at [169, 348] on input "text" at bounding box center [302, 347] width 360 height 30
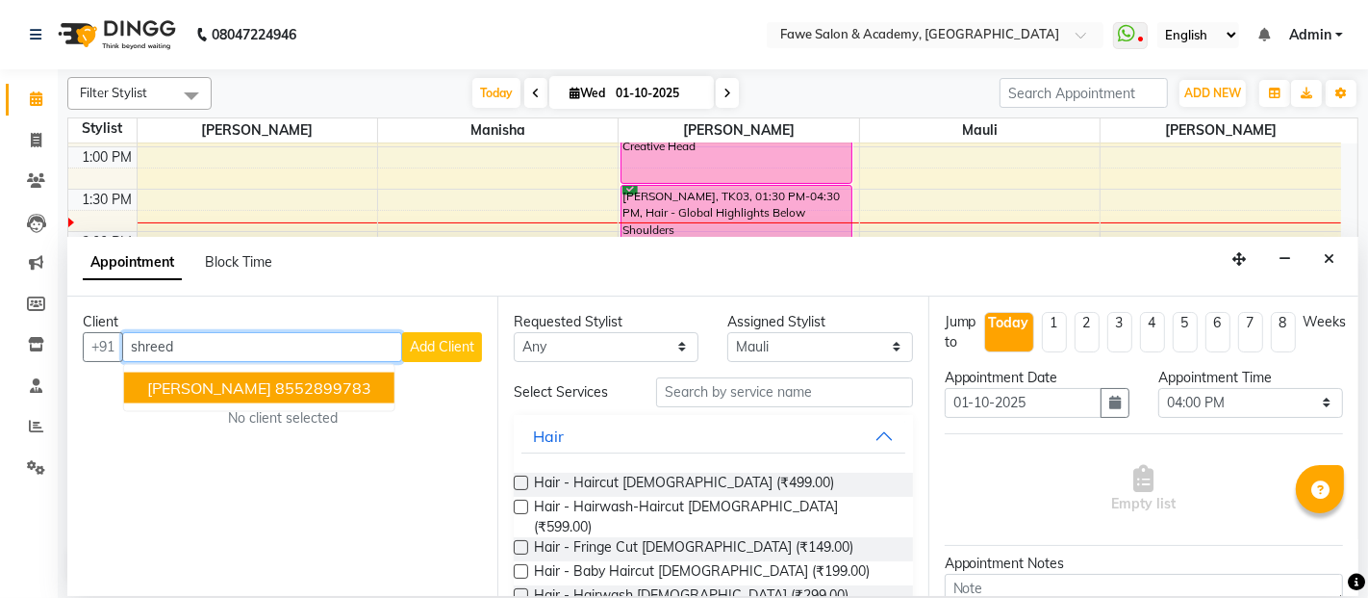
click at [231, 383] on span "[PERSON_NAME]" at bounding box center [209, 387] width 124 height 19
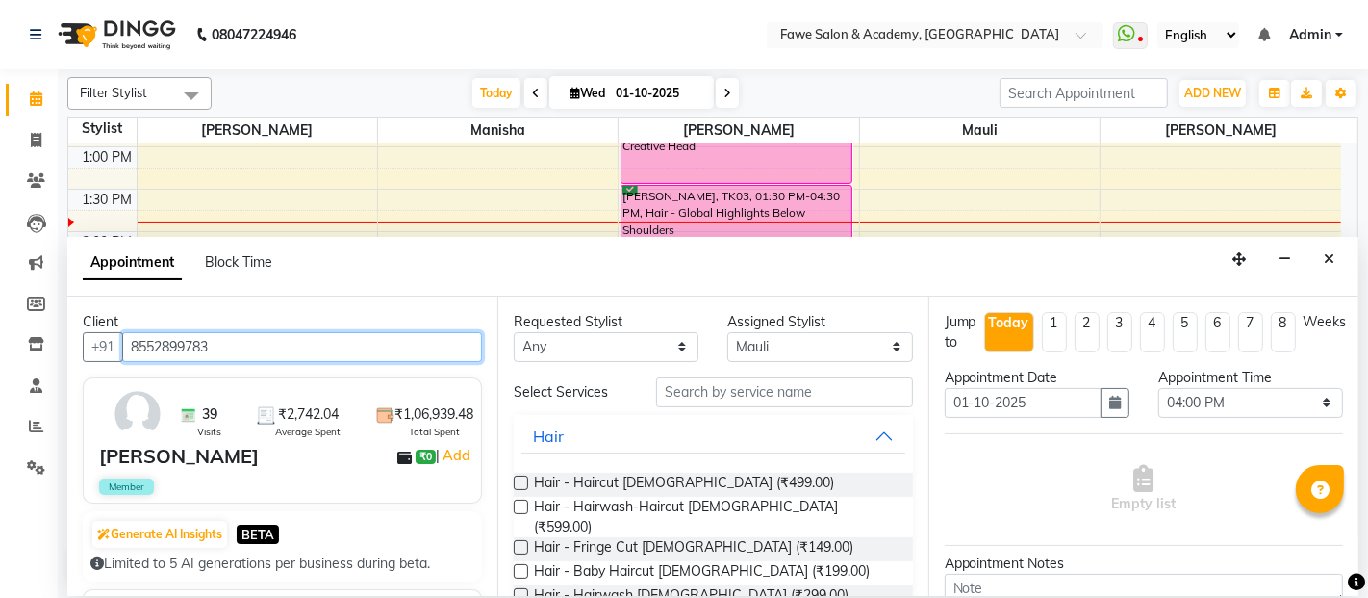
type input "8552899783"
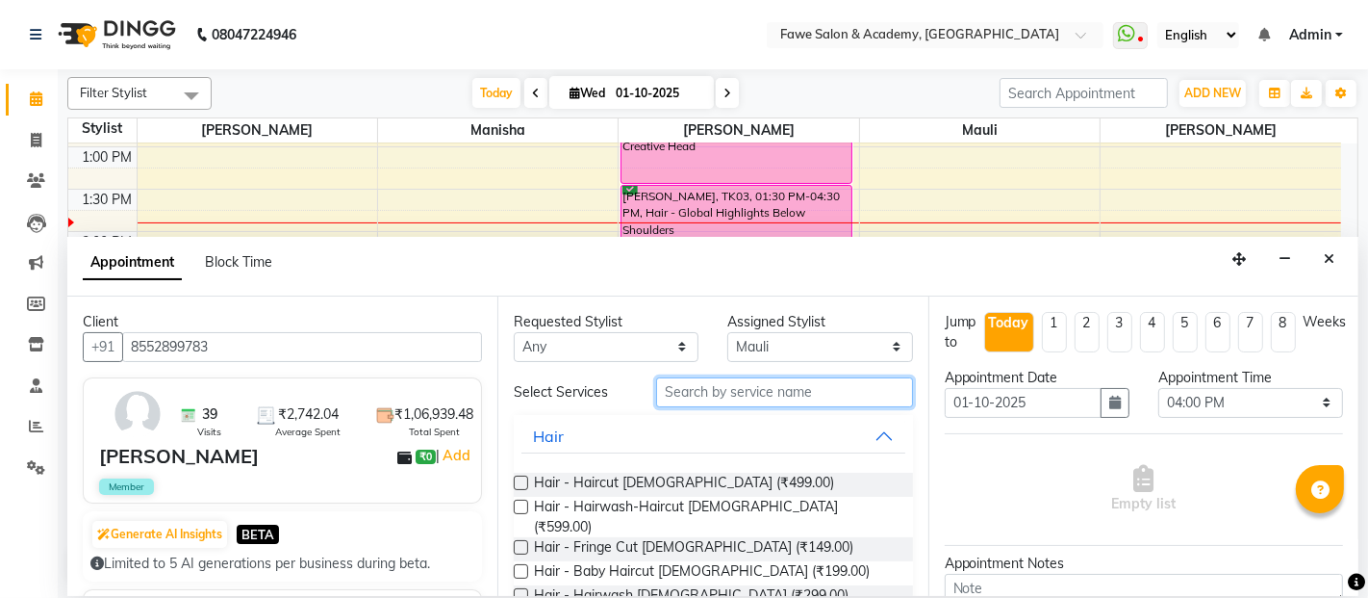
click at [690, 392] on input "text" at bounding box center [784, 392] width 256 height 30
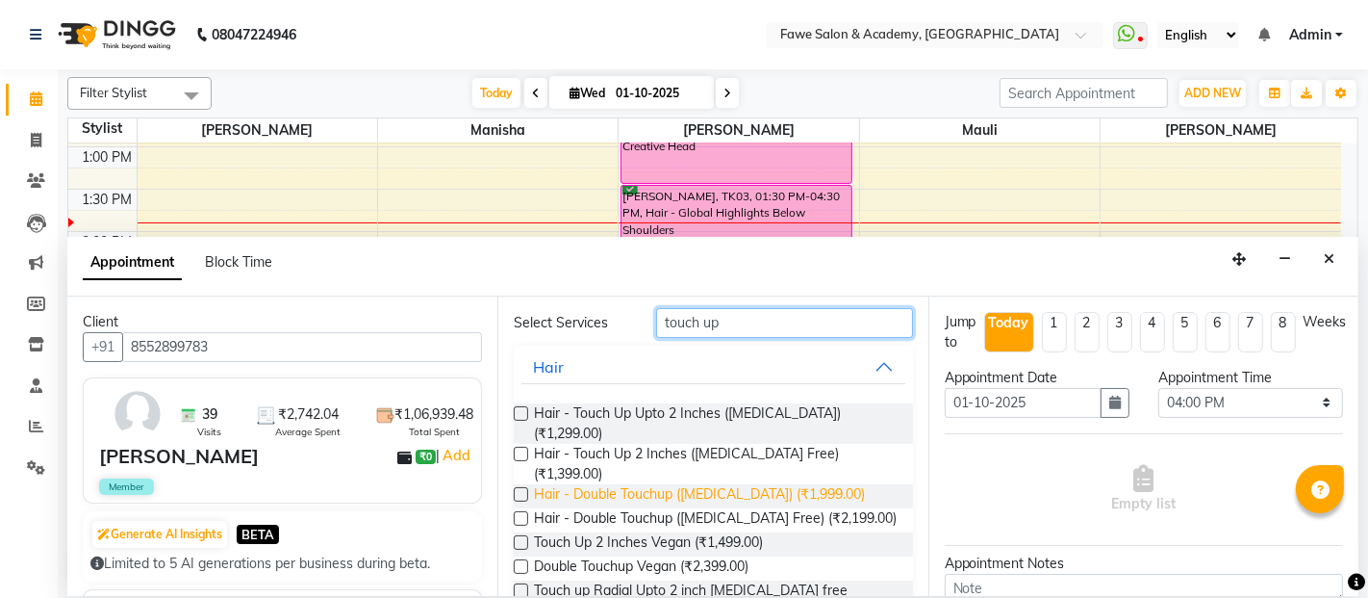
scroll to position [71, 0]
type input "touch up"
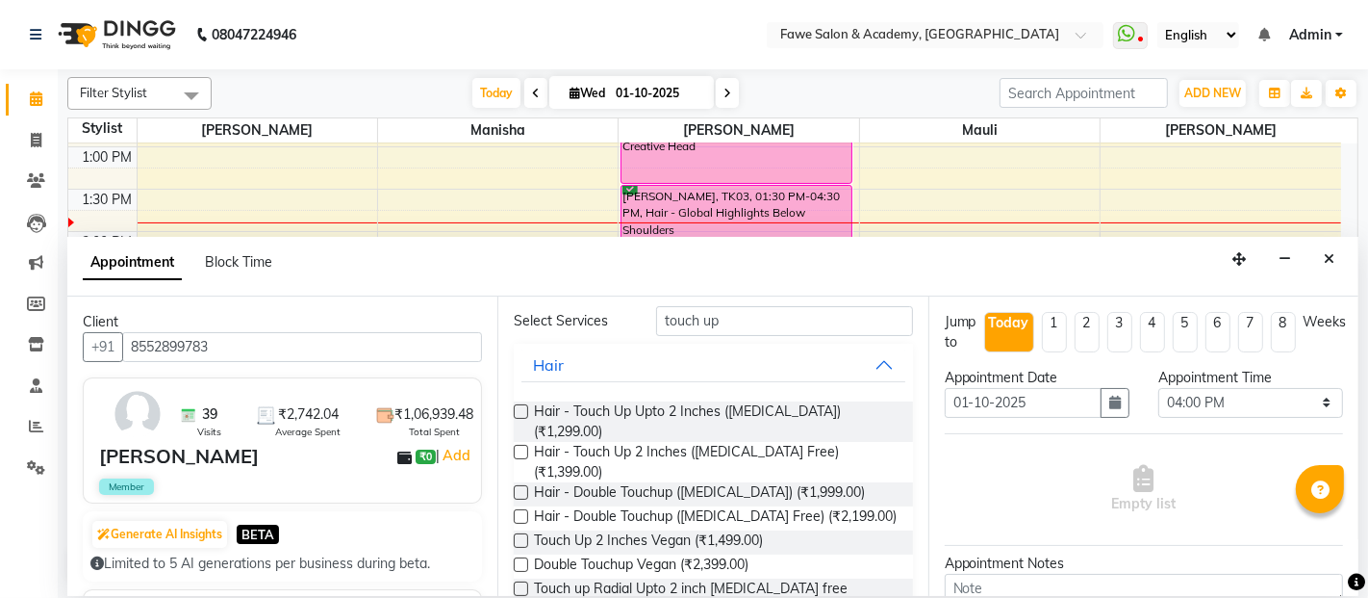
click at [520, 533] on label at bounding box center [521, 540] width 14 height 14
click at [520, 536] on input "checkbox" at bounding box center [520, 542] width 13 height 13
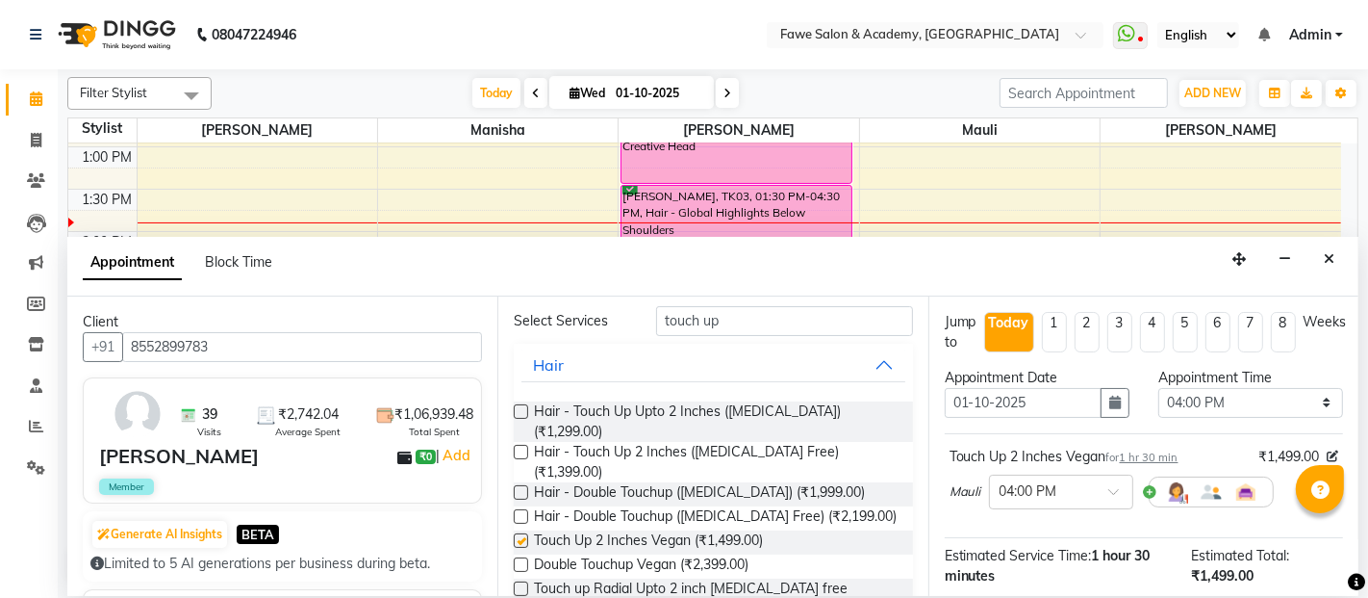
checkbox input "false"
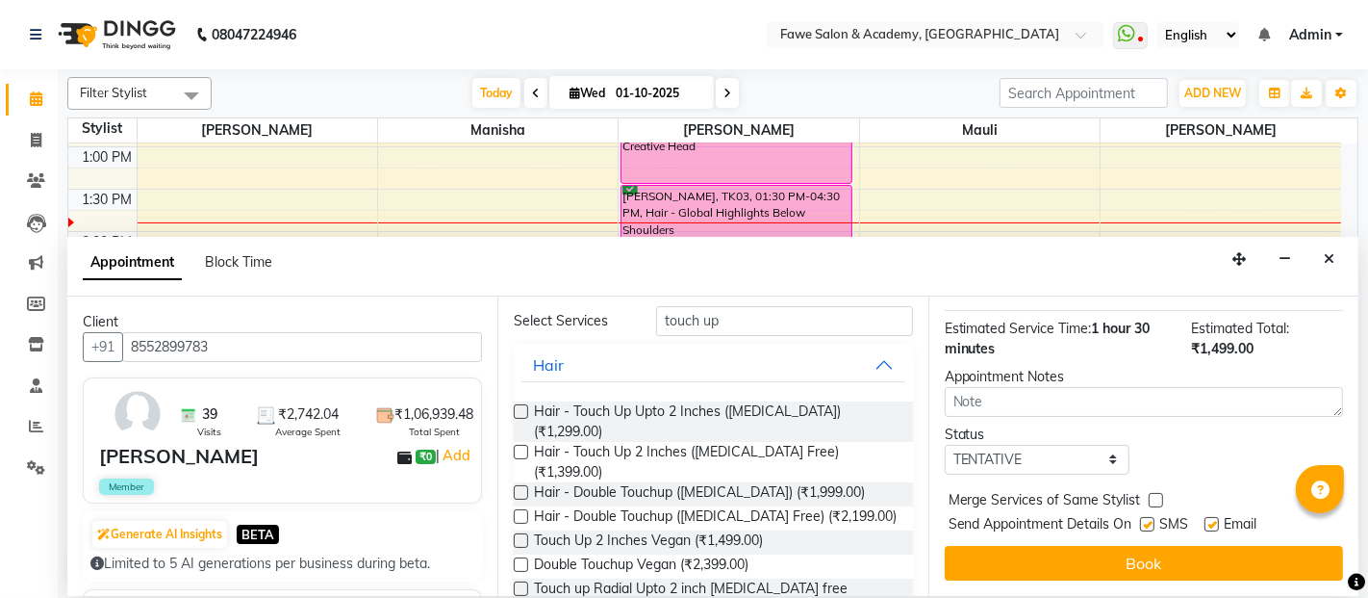
scroll to position [226, 0]
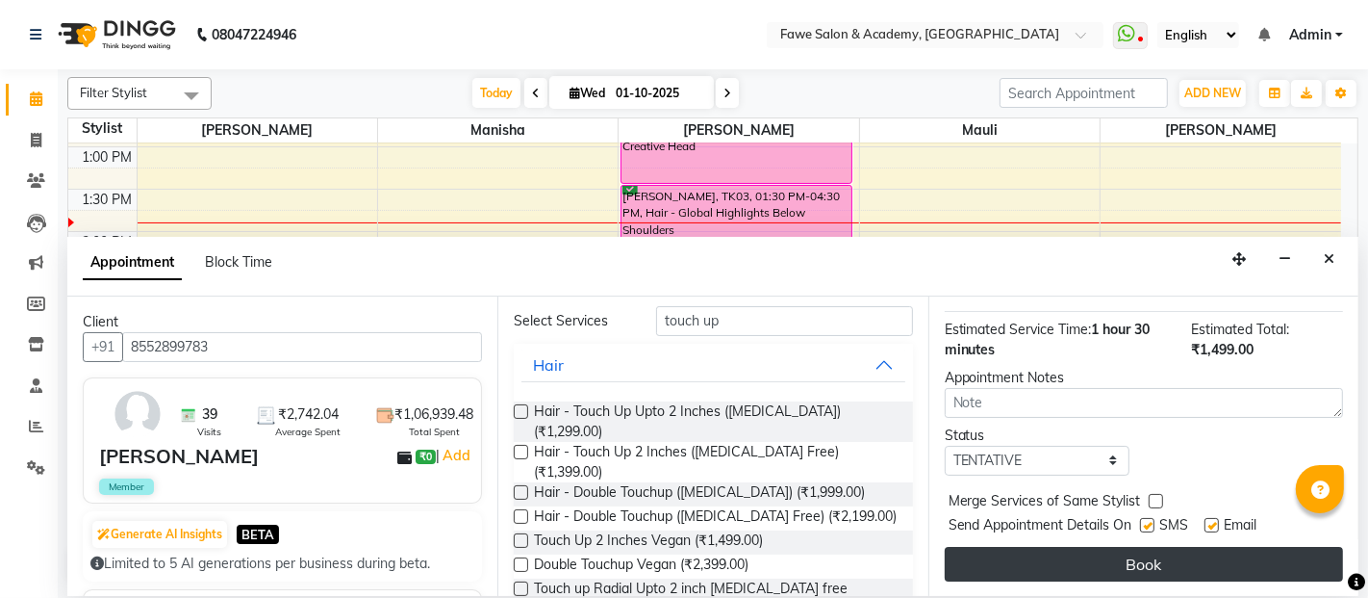
click at [1157, 551] on button "Book" at bounding box center [1144, 564] width 398 height 35
